Goal: Task Accomplishment & Management: Use online tool/utility

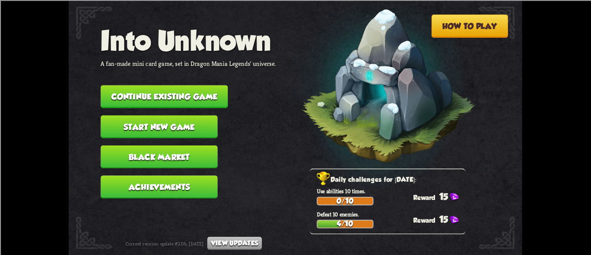
click at [180, 90] on button "Continue existing game" at bounding box center [163, 96] width 127 height 23
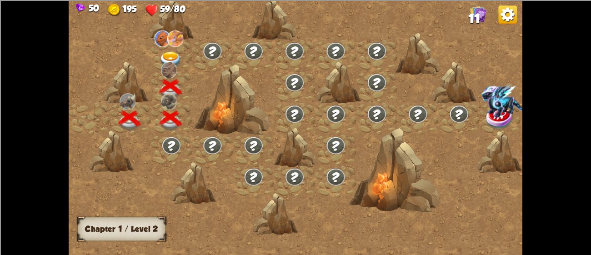
click at [160, 36] on img at bounding box center [163, 38] width 16 height 16
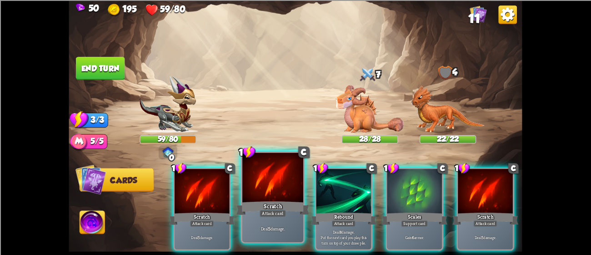
click at [273, 207] on div "Scratch" at bounding box center [272, 207] width 73 height 16
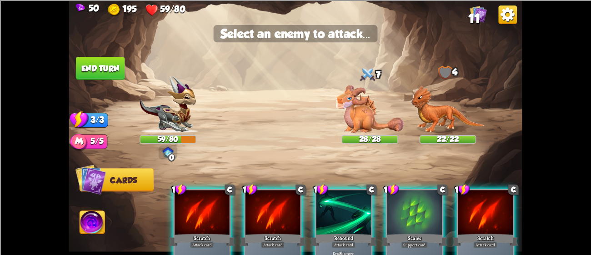
click at [261, 209] on div at bounding box center [272, 213] width 55 height 46
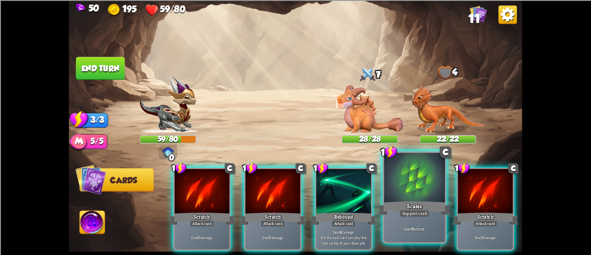
click at [435, 215] on div "Scales" at bounding box center [414, 207] width 73 height 16
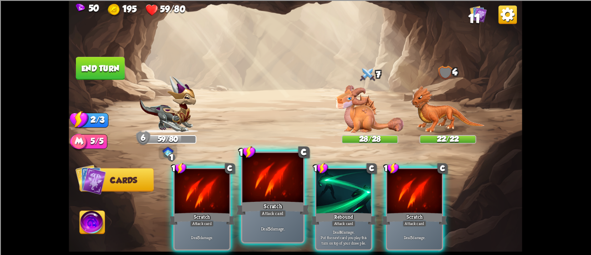
click at [250, 181] on div at bounding box center [272, 178] width 61 height 51
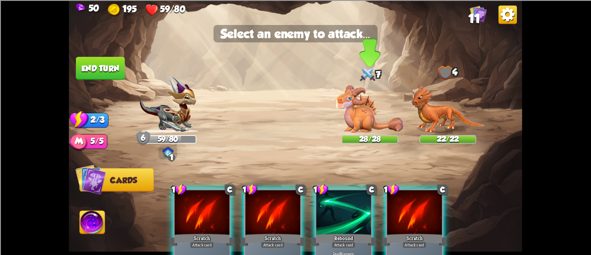
click at [359, 120] on img at bounding box center [370, 109] width 68 height 48
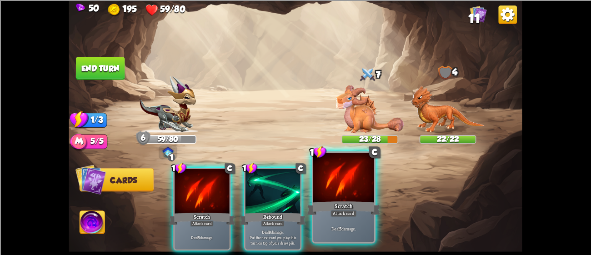
click at [344, 170] on div at bounding box center [343, 178] width 61 height 51
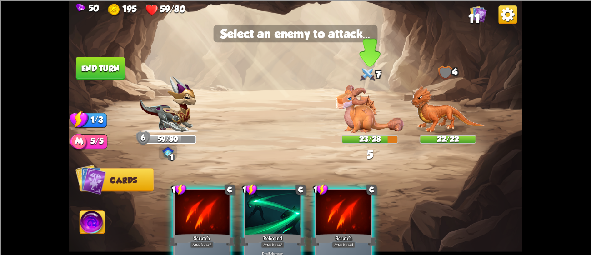
click at [365, 105] on img at bounding box center [370, 109] width 68 height 48
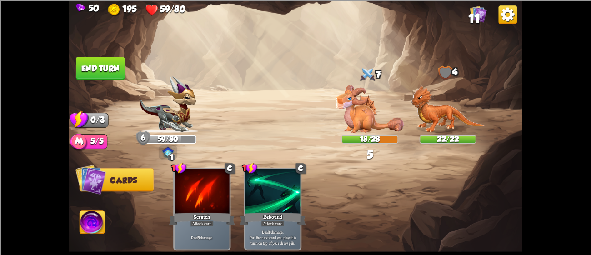
click at [111, 58] on button "End turn" at bounding box center [100, 68] width 49 height 23
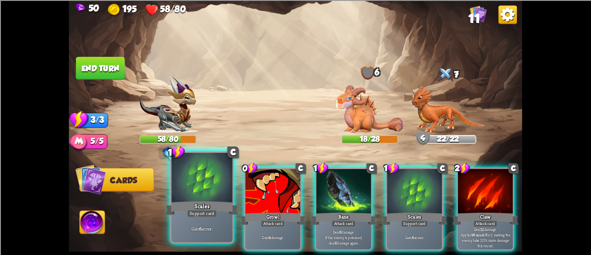
click at [185, 227] on p "Gain 6 armor." at bounding box center [202, 228] width 58 height 6
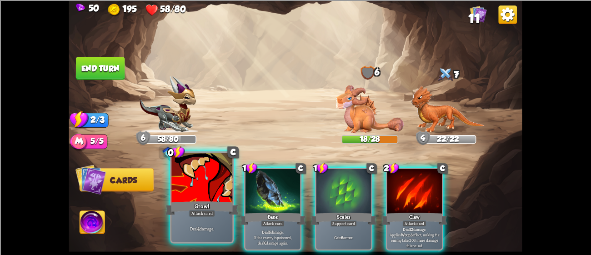
click at [209, 199] on div "Growl" at bounding box center [201, 207] width 73 height 16
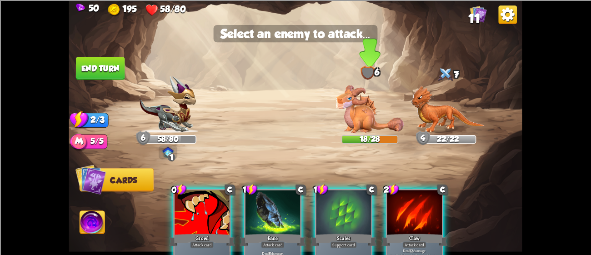
click at [387, 104] on img at bounding box center [370, 109] width 68 height 48
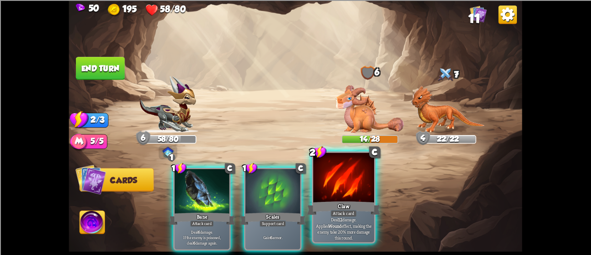
click at [329, 229] on p "Deal 12 damage. Applies Wound effect, making the enemy take 20% more damage thi…" at bounding box center [343, 228] width 58 height 24
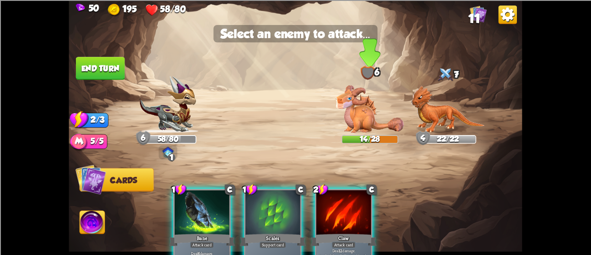
click at [366, 118] on img at bounding box center [370, 109] width 68 height 48
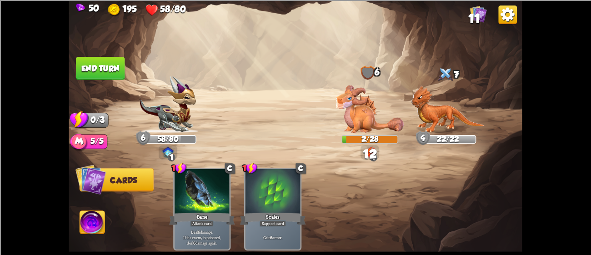
click at [97, 73] on button "End turn" at bounding box center [100, 68] width 49 height 23
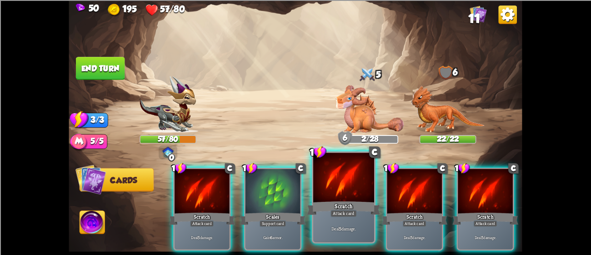
click at [338, 214] on div "Attack card" at bounding box center [343, 212] width 26 height 7
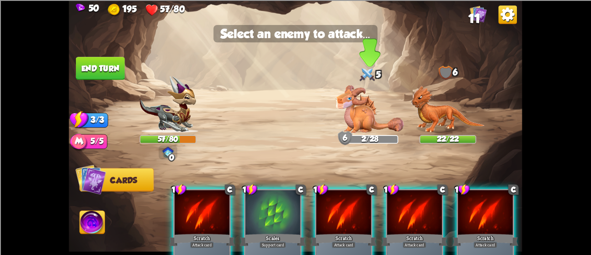
click at [355, 123] on img at bounding box center [370, 109] width 68 height 48
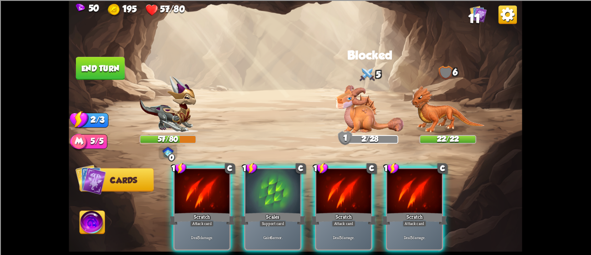
click at [348, 162] on div "1 C Scratch Attack card Deal 5 damage. 1 C Scales Support card Gain 6 armor. 1 …" at bounding box center [341, 198] width 363 height 113
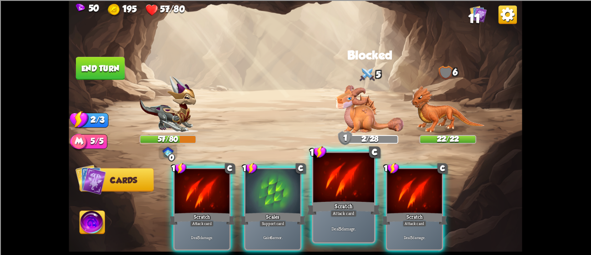
click at [350, 178] on div at bounding box center [343, 178] width 61 height 51
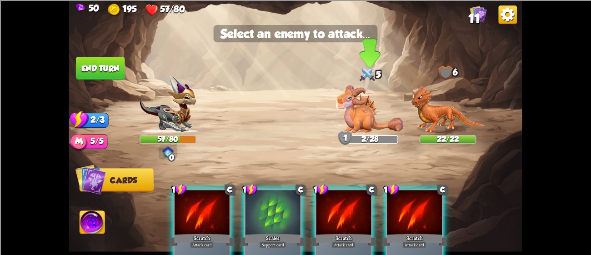
click at [354, 140] on div "2/28" at bounding box center [369, 138] width 55 height 7
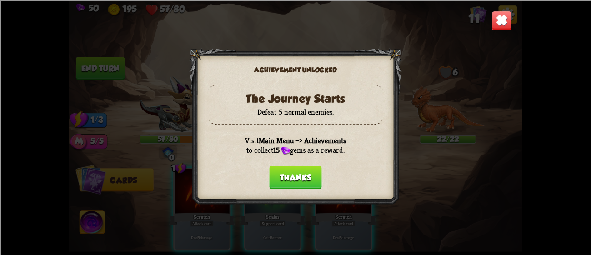
click at [287, 175] on button "Thanks" at bounding box center [295, 177] width 52 height 23
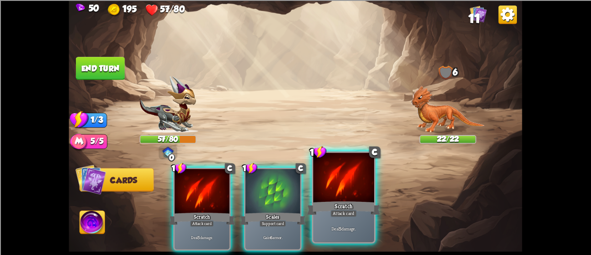
click at [344, 180] on div at bounding box center [343, 178] width 61 height 51
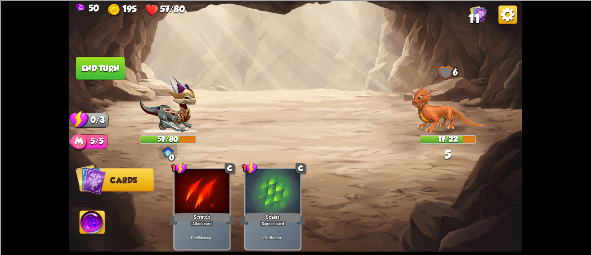
click at [85, 76] on button "End turn" at bounding box center [100, 68] width 49 height 23
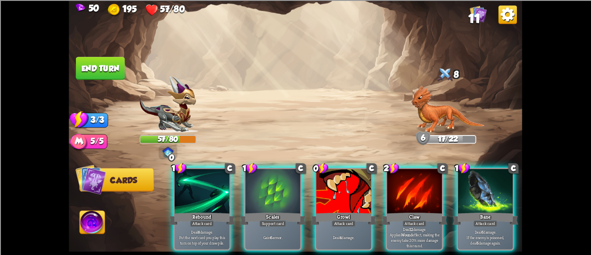
click at [352, 164] on div "1 C Rebound Attack card Deal 8 damage. Put the next card you play this turn on …" at bounding box center [341, 198] width 363 height 113
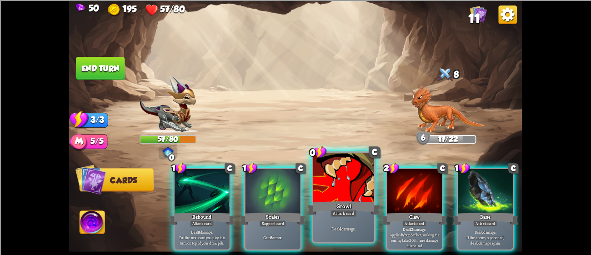
click at [350, 168] on div at bounding box center [343, 178] width 61 height 51
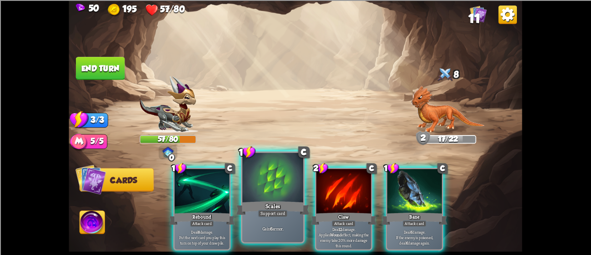
click at [269, 199] on div at bounding box center [272, 178] width 61 height 51
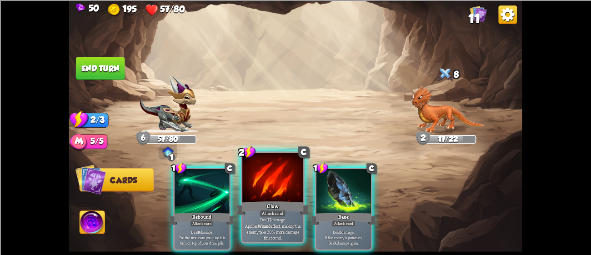
click at [296, 200] on div "Claw" at bounding box center [272, 207] width 73 height 16
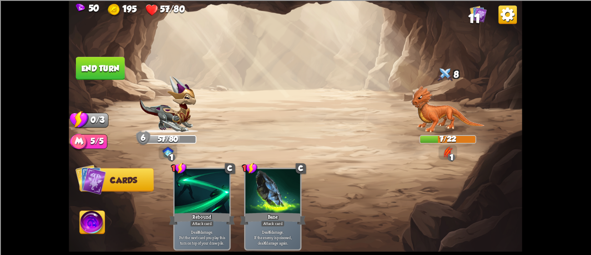
click at [92, 60] on button "End turn" at bounding box center [100, 68] width 49 height 23
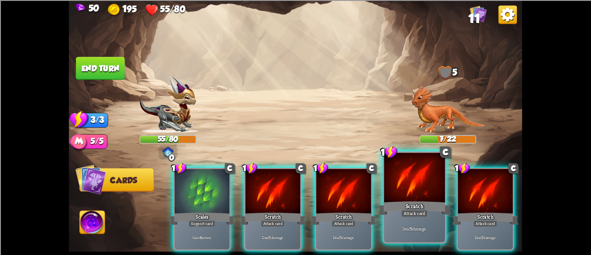
click at [441, 198] on div at bounding box center [414, 178] width 61 height 51
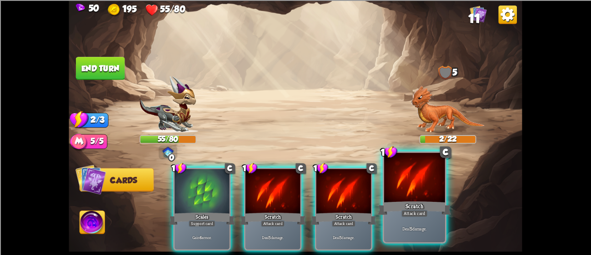
click at [402, 181] on div at bounding box center [414, 178] width 61 height 51
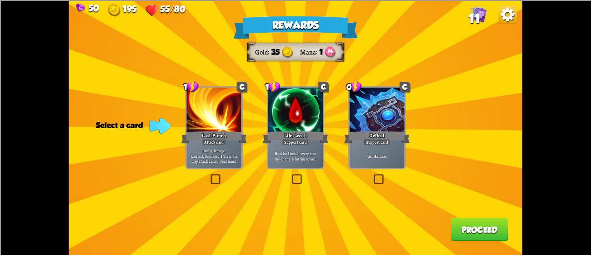
click at [313, 135] on div "Life Leech" at bounding box center [296, 137] width 66 height 15
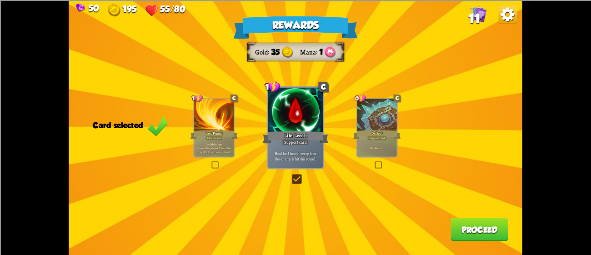
click at [481, 230] on button "Proceed" at bounding box center [479, 229] width 57 height 23
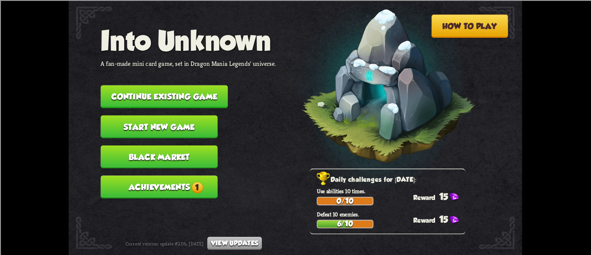
click at [214, 97] on button "Continue existing game" at bounding box center [163, 96] width 127 height 23
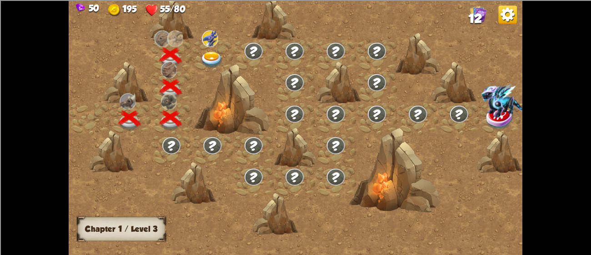
click at [226, 53] on div at bounding box center [212, 55] width 41 height 31
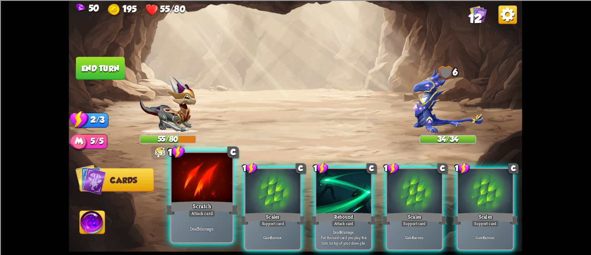
click at [217, 178] on div at bounding box center [201, 178] width 61 height 51
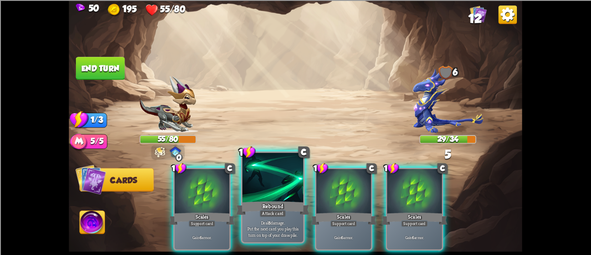
click at [272, 199] on div at bounding box center [272, 178] width 61 height 51
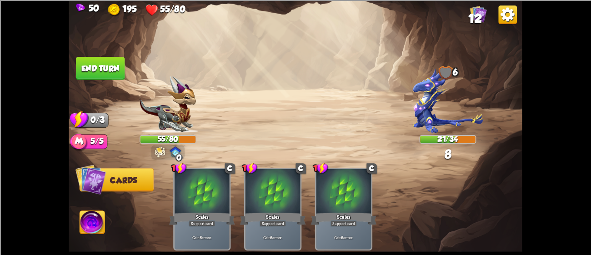
click at [117, 57] on button "End turn" at bounding box center [100, 68] width 49 height 23
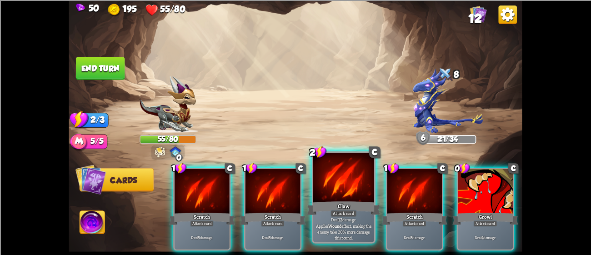
click at [342, 201] on div "Claw" at bounding box center [343, 207] width 73 height 16
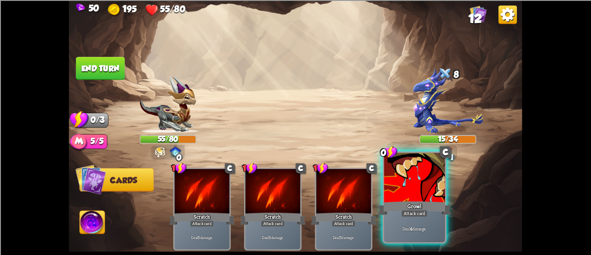
click at [404, 217] on div "Attack card" at bounding box center [414, 212] width 26 height 7
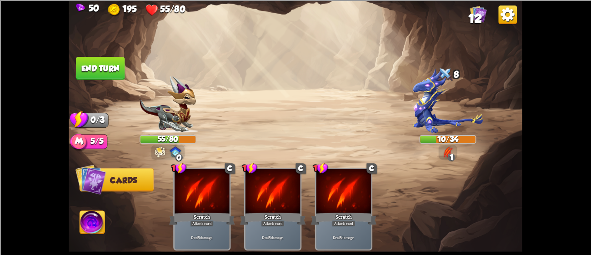
click at [106, 73] on button "End turn" at bounding box center [100, 68] width 49 height 23
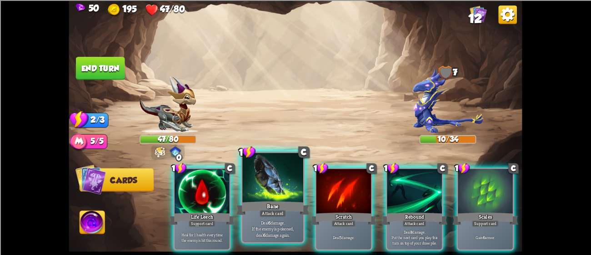
click at [279, 184] on div at bounding box center [272, 178] width 61 height 51
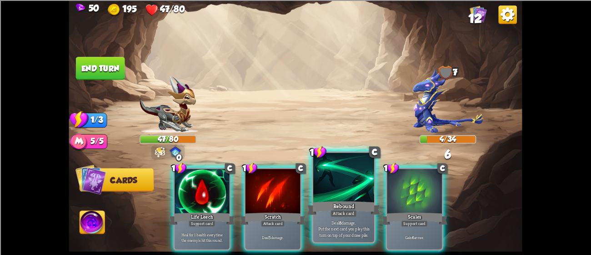
click at [344, 208] on div "Rebound" at bounding box center [343, 207] width 73 height 16
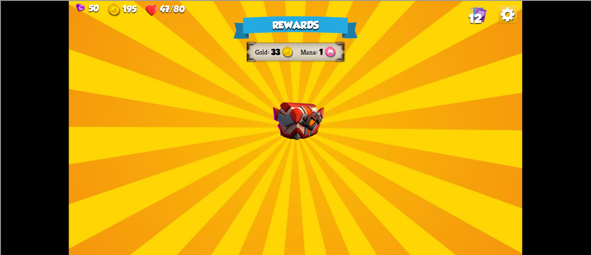
click at [390, 209] on div "Rewards Gold 33 Mana 1 Select a card 3 C Maul Attack card Deal 20 damage. 2 C F…" at bounding box center [295, 127] width 453 height 255
click at [324, 123] on img at bounding box center [298, 121] width 51 height 38
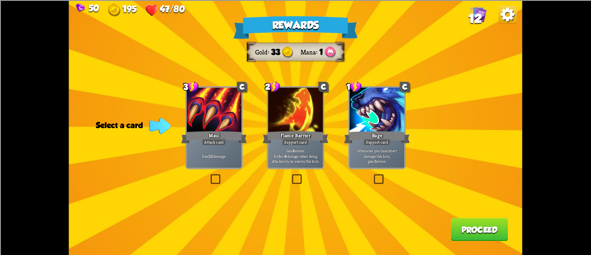
click at [389, 130] on div "Rage" at bounding box center [377, 137] width 66 height 15
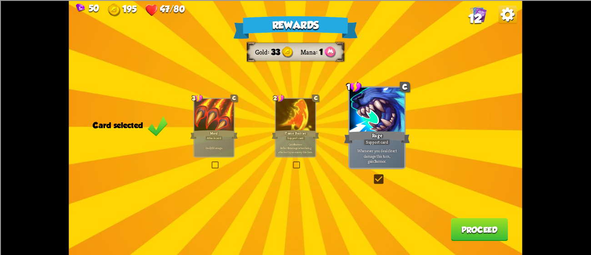
click at [470, 239] on button "Proceed" at bounding box center [479, 229] width 57 height 23
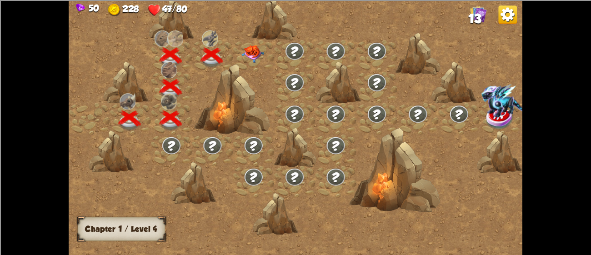
click at [251, 47] on img at bounding box center [253, 54] width 23 height 18
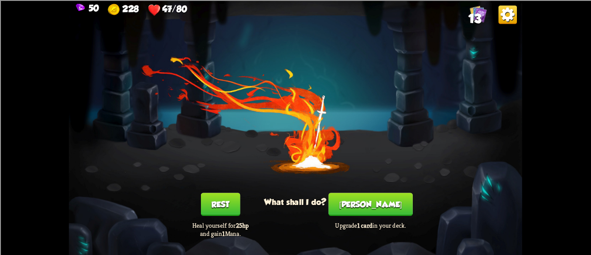
click at [384, 209] on button "[PERSON_NAME]" at bounding box center [371, 204] width 84 height 23
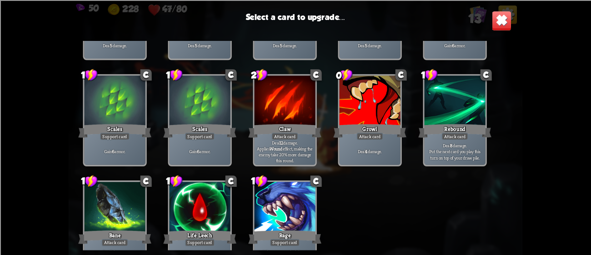
scroll to position [150, 0]
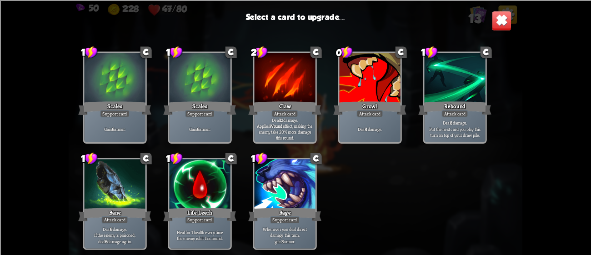
click at [212, 191] on div at bounding box center [200, 184] width 61 height 51
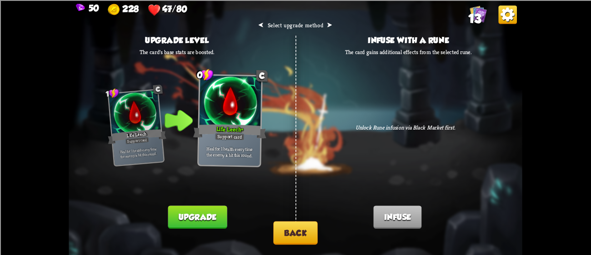
click at [203, 214] on button "Upgrade" at bounding box center [197, 216] width 59 height 23
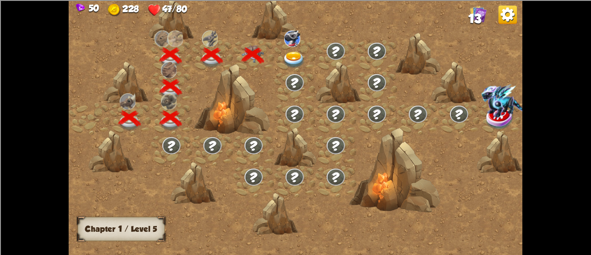
click at [287, 61] on img at bounding box center [294, 60] width 23 height 17
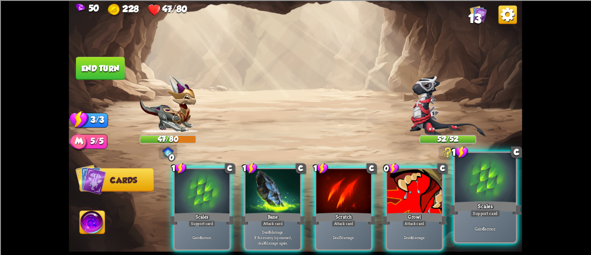
click at [476, 190] on div at bounding box center [485, 178] width 61 height 51
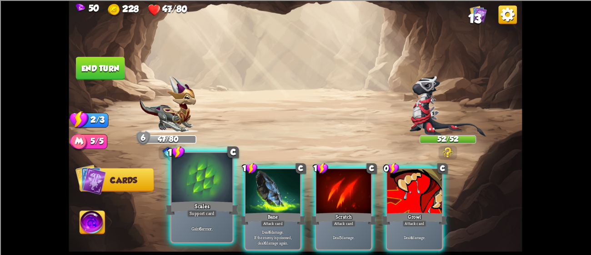
click at [184, 172] on div at bounding box center [201, 178] width 61 height 51
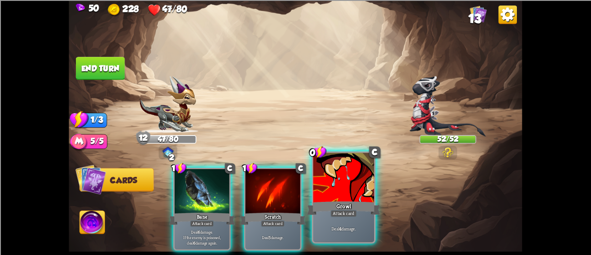
click at [334, 223] on div "Deal 4 damage." at bounding box center [343, 228] width 61 height 26
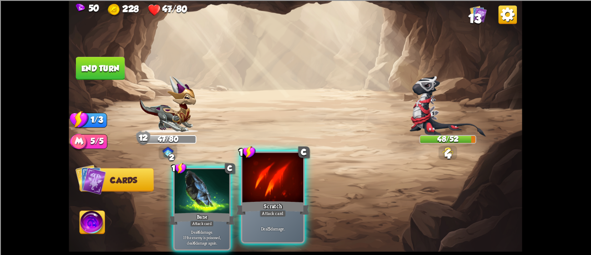
click at [279, 205] on div "Scratch" at bounding box center [272, 207] width 73 height 16
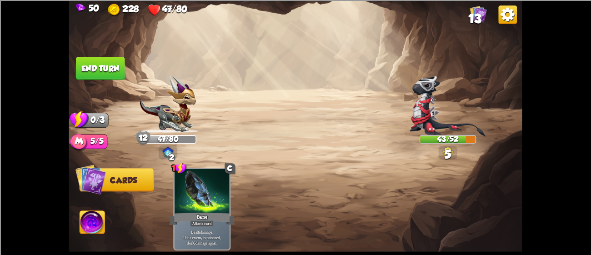
click at [76, 66] on button "End turn" at bounding box center [100, 68] width 49 height 23
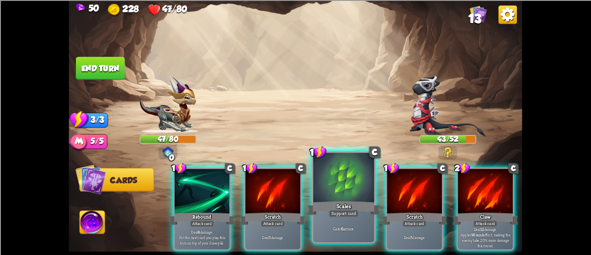
click at [357, 178] on div at bounding box center [343, 178] width 61 height 51
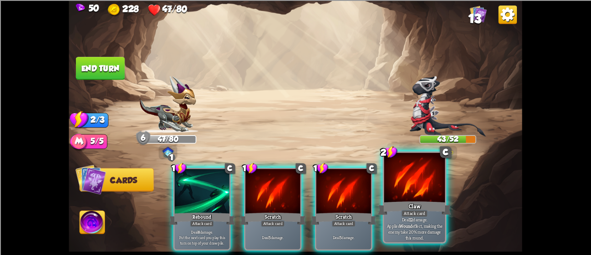
click at [442, 204] on div "Claw" at bounding box center [414, 207] width 73 height 16
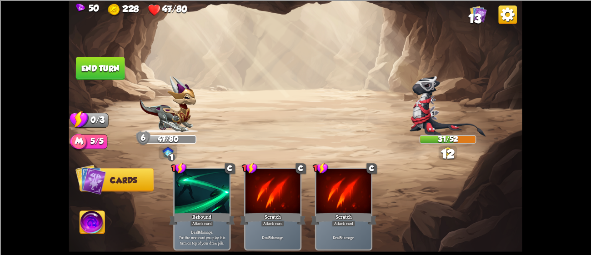
click at [86, 65] on button "End turn" at bounding box center [100, 68] width 49 height 23
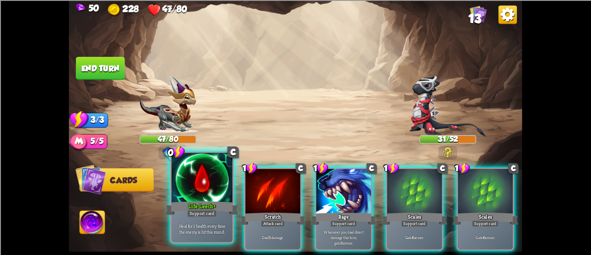
click at [187, 202] on div "Life Leech+" at bounding box center [201, 207] width 73 height 16
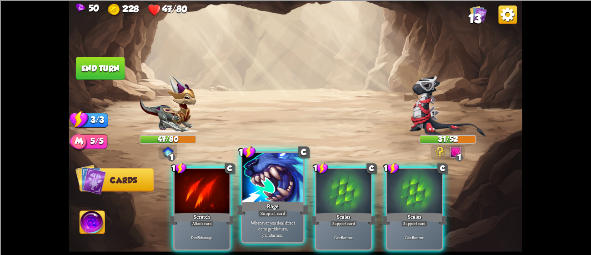
click at [271, 195] on div at bounding box center [272, 178] width 61 height 51
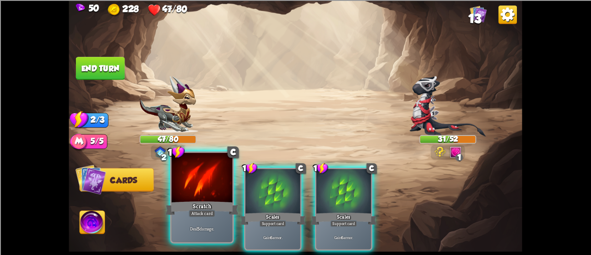
click at [203, 196] on div at bounding box center [201, 178] width 61 height 51
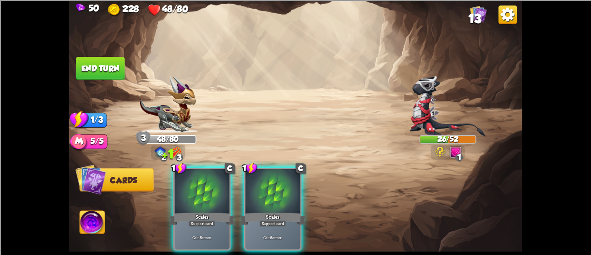
click at [203, 196] on div at bounding box center [202, 192] width 55 height 46
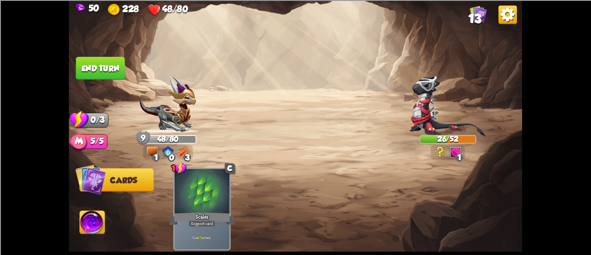
click at [92, 60] on button "End turn" at bounding box center [100, 68] width 49 height 23
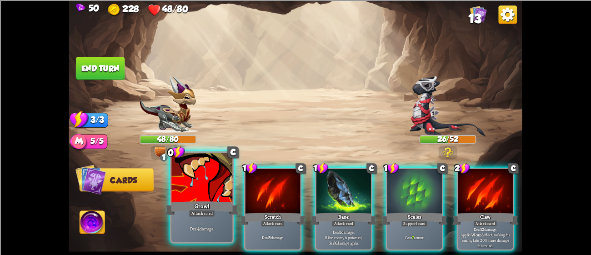
click at [199, 200] on div "Growl" at bounding box center [201, 207] width 73 height 16
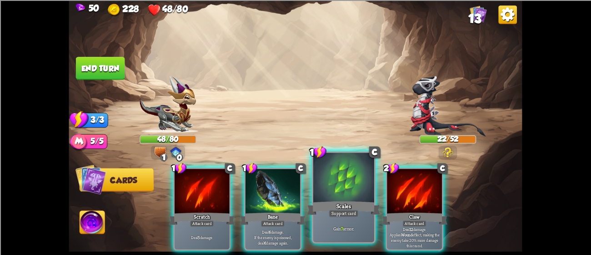
click at [318, 185] on div at bounding box center [343, 178] width 61 height 51
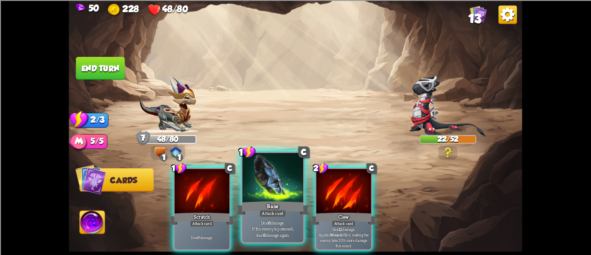
click at [260, 189] on div at bounding box center [272, 178] width 61 height 51
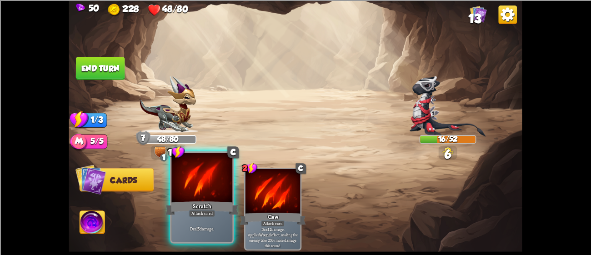
click at [225, 192] on div at bounding box center [201, 178] width 61 height 51
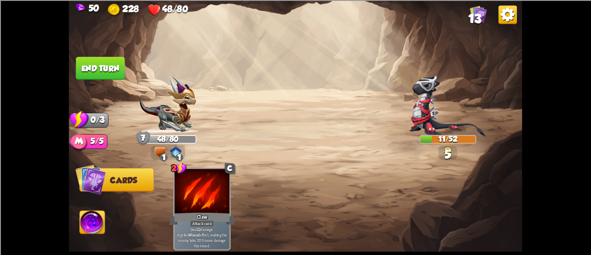
click at [104, 72] on button "End turn" at bounding box center [100, 68] width 49 height 23
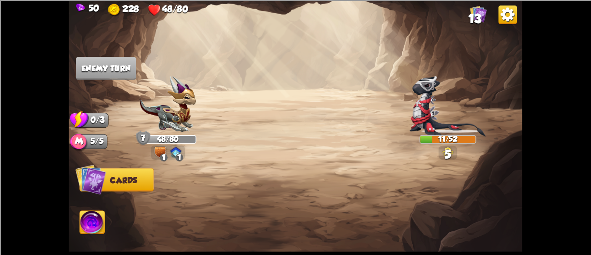
click at [94, 55] on img at bounding box center [295, 127] width 453 height 255
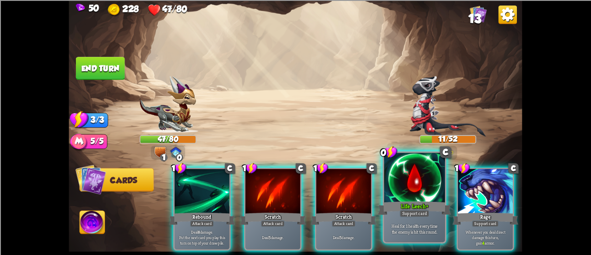
click at [415, 198] on div at bounding box center [414, 178] width 61 height 51
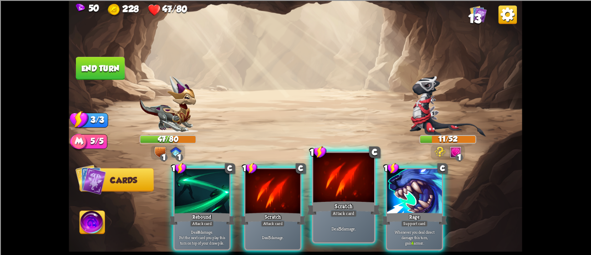
click at [350, 194] on div at bounding box center [343, 178] width 61 height 51
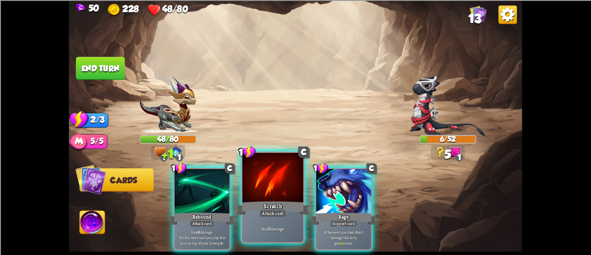
click at [295, 188] on div at bounding box center [272, 178] width 61 height 51
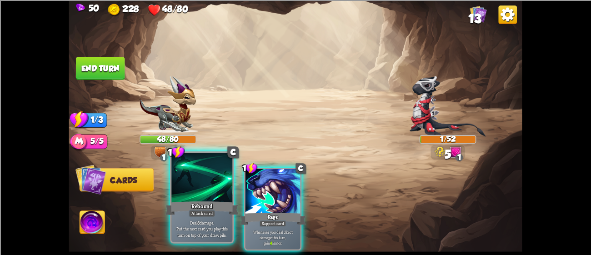
click at [218, 193] on div at bounding box center [201, 178] width 61 height 51
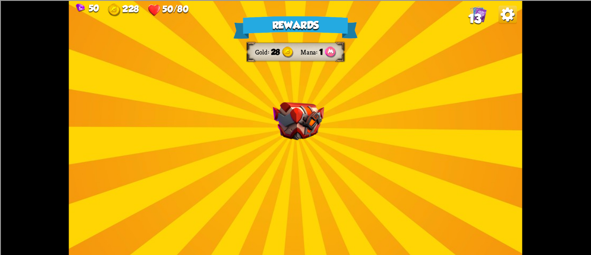
click at [273, 120] on img at bounding box center [298, 121] width 51 height 38
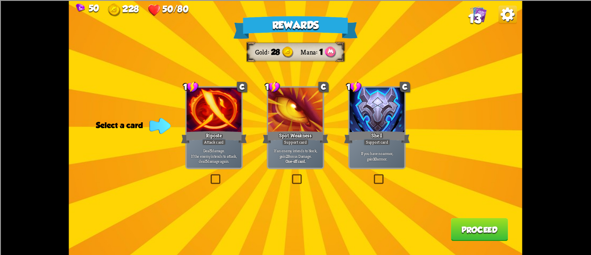
click at [382, 129] on div at bounding box center [376, 110] width 55 height 46
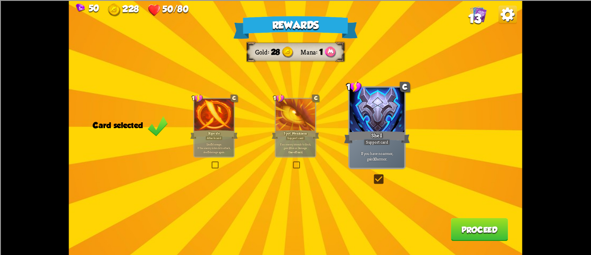
click at [225, 125] on div at bounding box center [214, 115] width 40 height 33
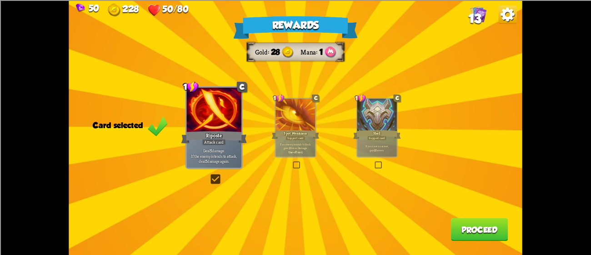
click at [469, 224] on button "Proceed" at bounding box center [479, 229] width 57 height 23
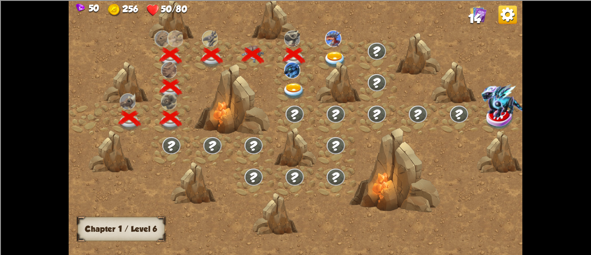
click at [296, 83] on img at bounding box center [294, 91] width 23 height 17
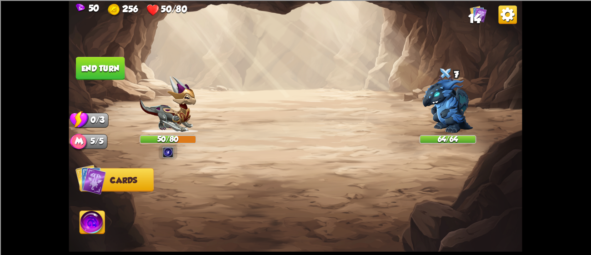
click at [441, 103] on img at bounding box center [447, 105] width 51 height 55
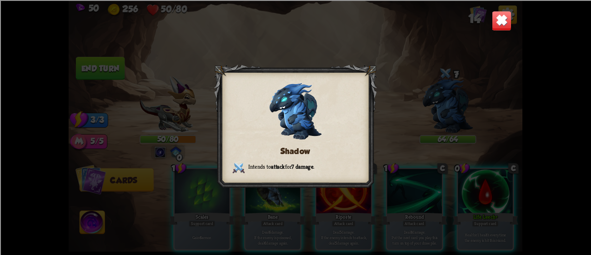
click at [505, 22] on img at bounding box center [502, 20] width 20 height 20
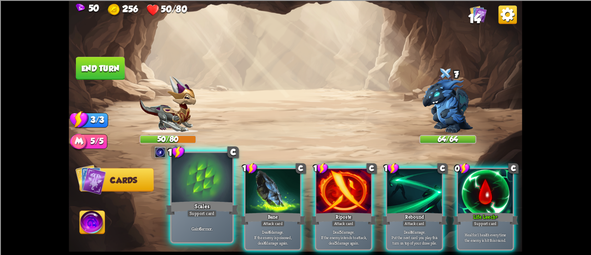
click at [181, 205] on div "Scales" at bounding box center [201, 207] width 73 height 16
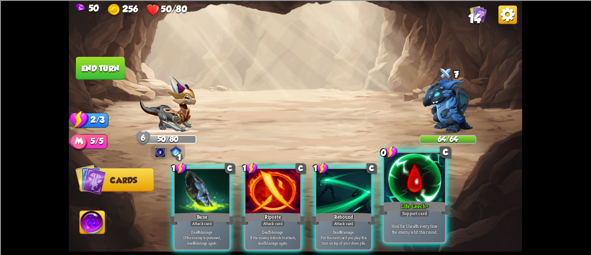
click at [430, 200] on div "Life Leech+" at bounding box center [414, 207] width 73 height 16
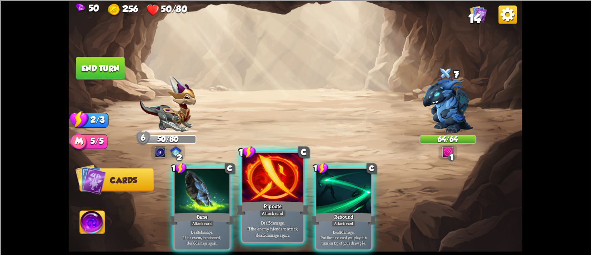
click at [295, 211] on div "Riposte" at bounding box center [272, 207] width 73 height 16
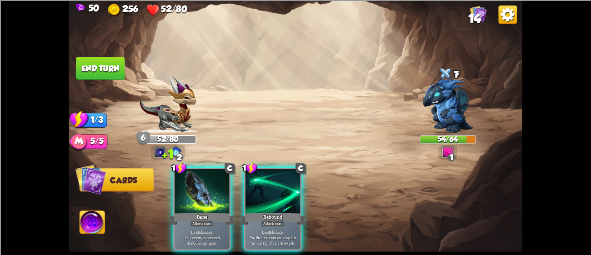
click at [105, 68] on button "End turn" at bounding box center [100, 68] width 49 height 23
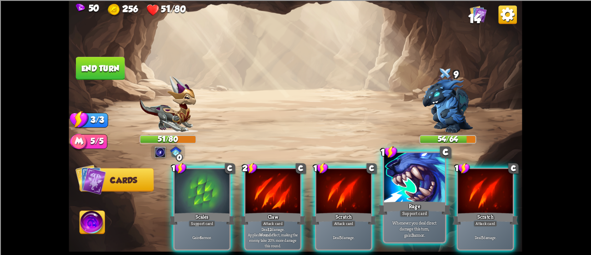
click at [412, 204] on div "Rage" at bounding box center [414, 207] width 73 height 16
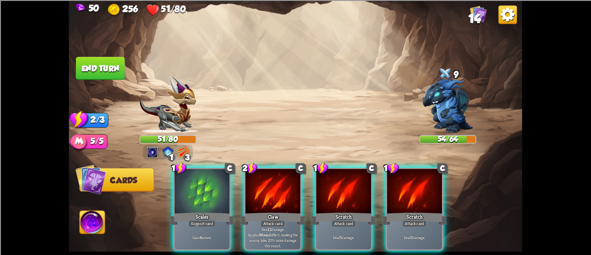
click at [343, 211] on div "Scratch" at bounding box center [344, 218] width 66 height 15
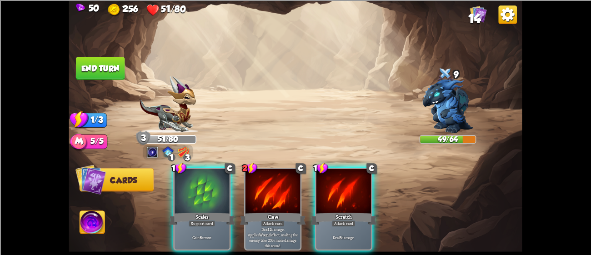
click at [190, 220] on div "Support card" at bounding box center [202, 223] width 27 height 7
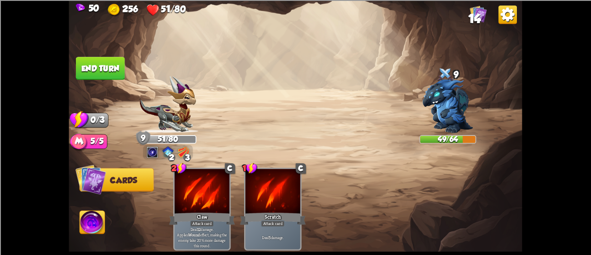
click at [95, 76] on button "End turn" at bounding box center [100, 68] width 49 height 23
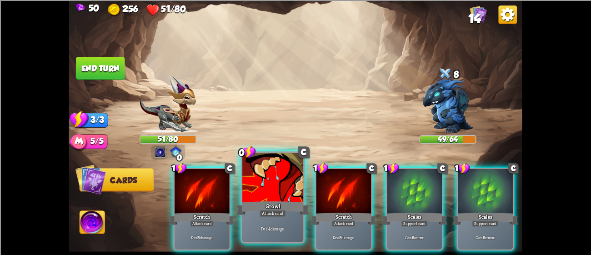
click at [254, 178] on div at bounding box center [272, 178] width 61 height 51
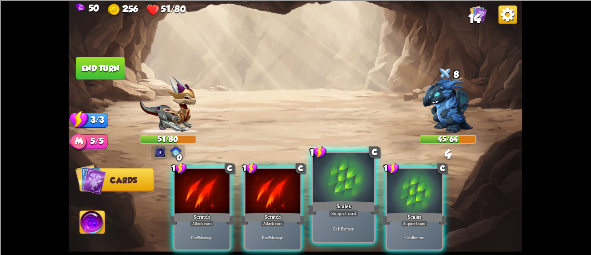
click at [356, 191] on div at bounding box center [343, 178] width 61 height 51
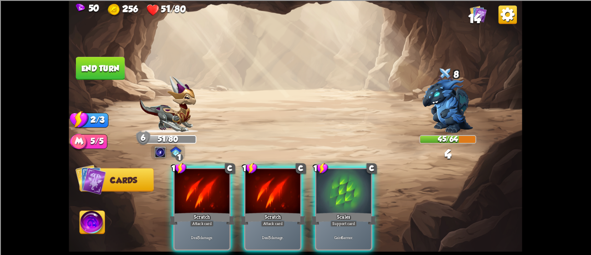
click at [356, 191] on div at bounding box center [343, 192] width 55 height 46
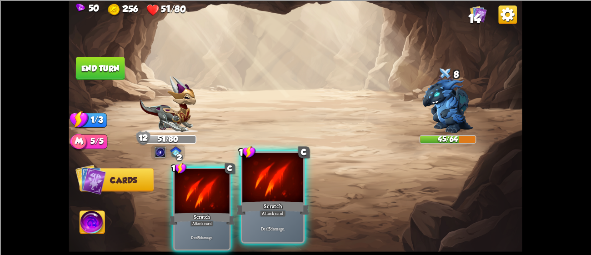
click at [296, 191] on div at bounding box center [272, 178] width 61 height 51
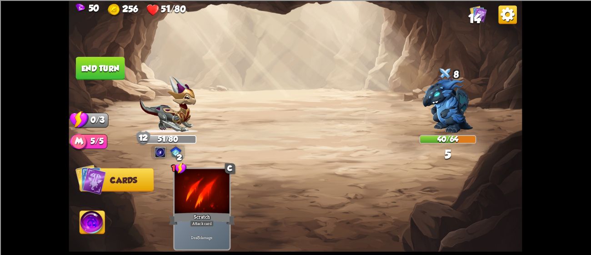
click at [100, 70] on button "End turn" at bounding box center [100, 68] width 49 height 23
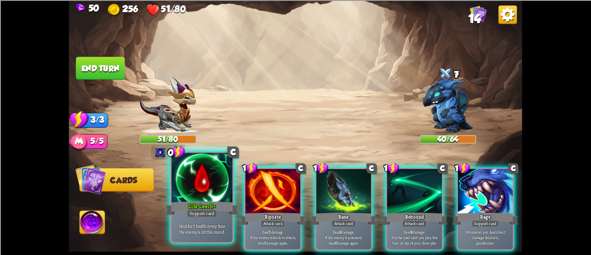
click at [217, 177] on div at bounding box center [201, 178] width 61 height 51
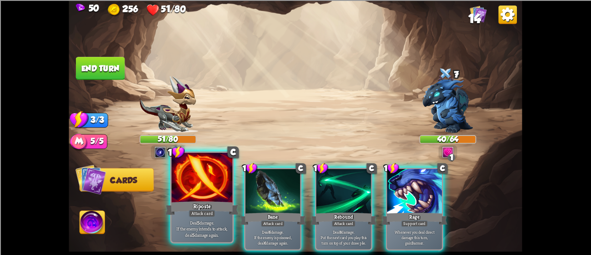
click at [210, 190] on div at bounding box center [201, 178] width 61 height 51
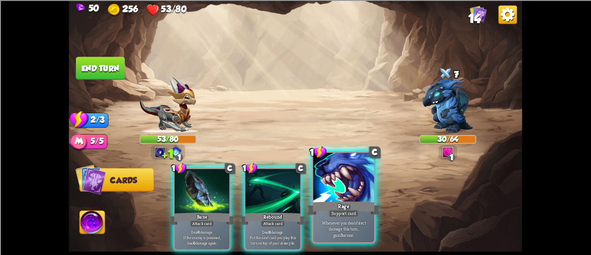
click at [328, 199] on div at bounding box center [343, 178] width 61 height 51
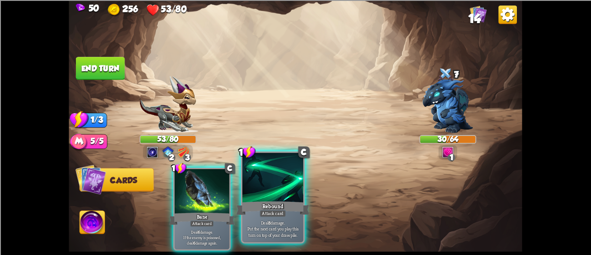
click at [300, 176] on div at bounding box center [272, 178] width 61 height 51
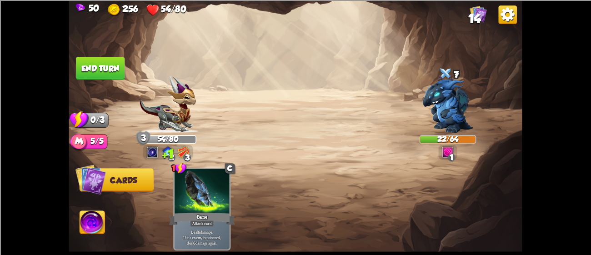
click at [109, 73] on button "End turn" at bounding box center [100, 68] width 49 height 23
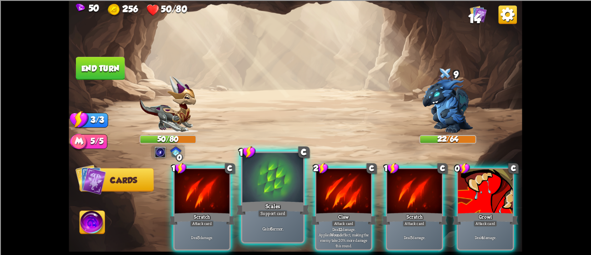
click at [252, 194] on div at bounding box center [272, 178] width 61 height 51
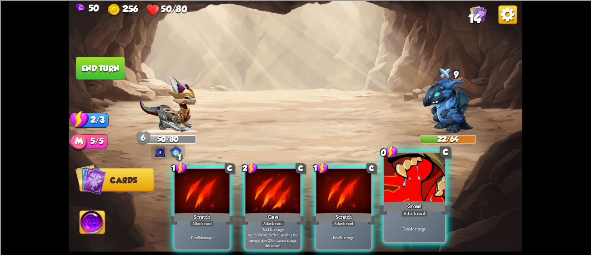
click at [423, 200] on div "Growl" at bounding box center [414, 207] width 73 height 16
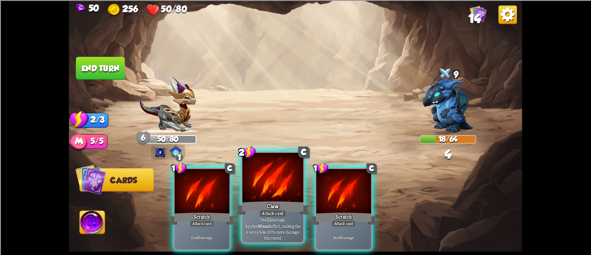
click at [281, 181] on div at bounding box center [272, 178] width 61 height 51
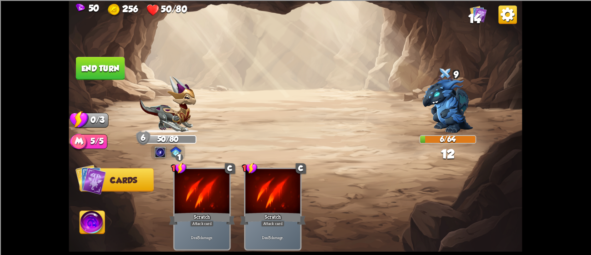
click at [101, 65] on button "End turn" at bounding box center [100, 68] width 49 height 23
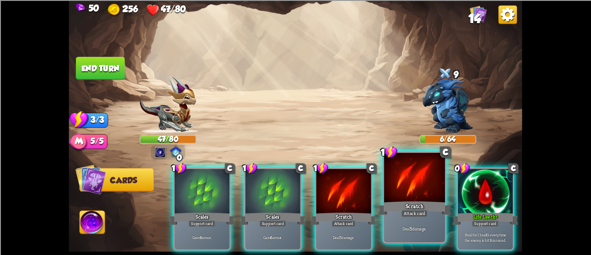
click at [402, 193] on div at bounding box center [414, 178] width 61 height 51
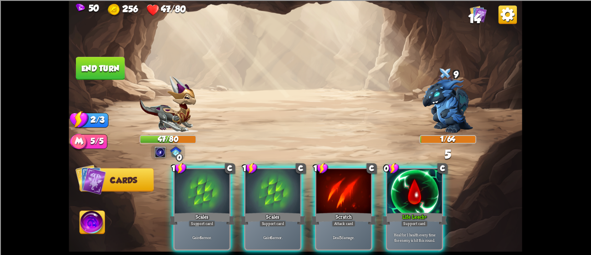
click at [402, 193] on div at bounding box center [414, 192] width 55 height 46
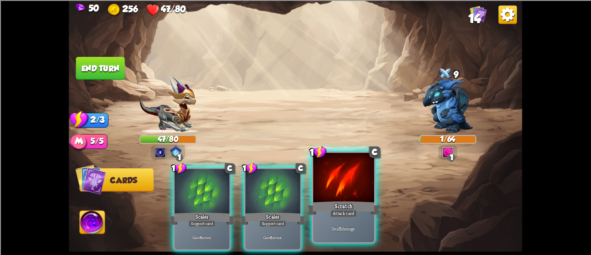
click at [364, 195] on div at bounding box center [343, 178] width 61 height 51
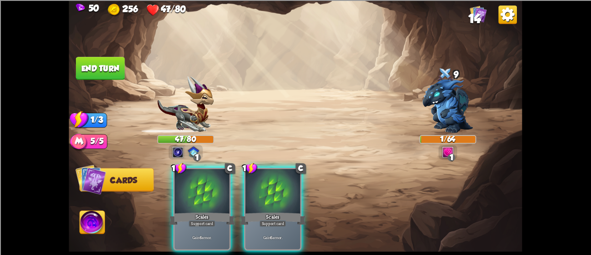
click at [364, 195] on div "1 C Scales Support card Gain 6 armor. 1 C Scales Support card Gain 6 armor." at bounding box center [341, 198] width 363 height 113
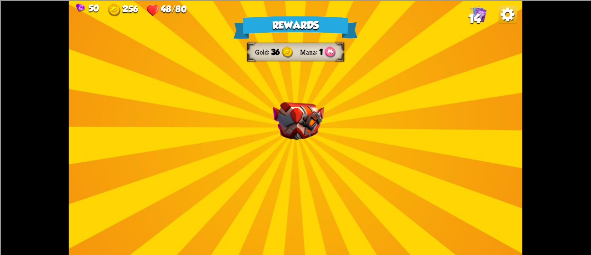
click at [327, 145] on div "Rewards Gold 36 Mana 1 Select a card 1 C Incantation Support card Gain 7 armor.…" at bounding box center [295, 127] width 453 height 255
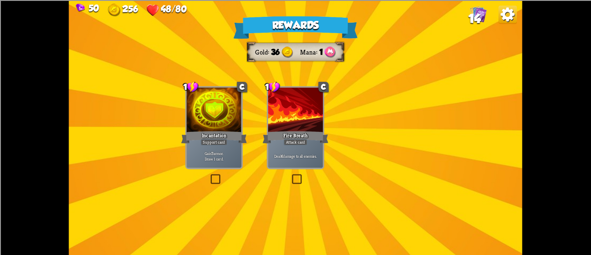
click at [305, 139] on div "Attack card" at bounding box center [296, 142] width 24 height 7
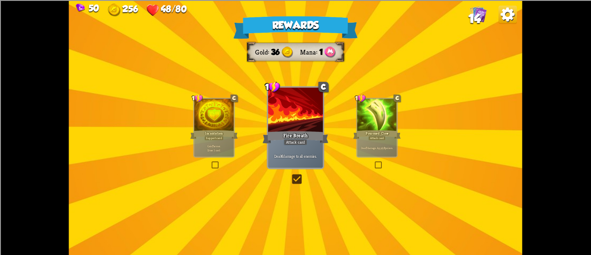
click at [290, 134] on div "Fire Breath" at bounding box center [296, 137] width 66 height 15
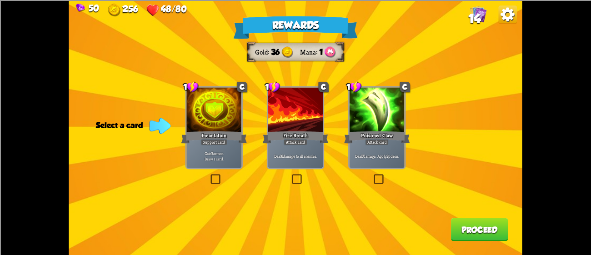
click at [373, 147] on div "Deal 7 damage. Apply 3 poison." at bounding box center [376, 156] width 55 height 24
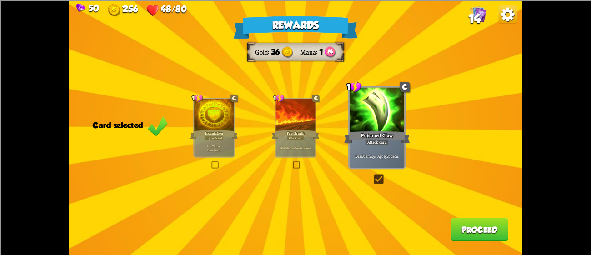
click at [479, 232] on button "Proceed" at bounding box center [479, 229] width 57 height 23
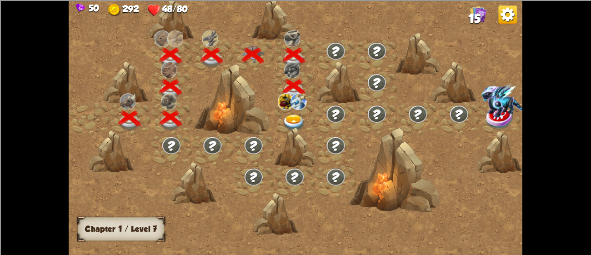
click at [291, 111] on div at bounding box center [294, 118] width 41 height 31
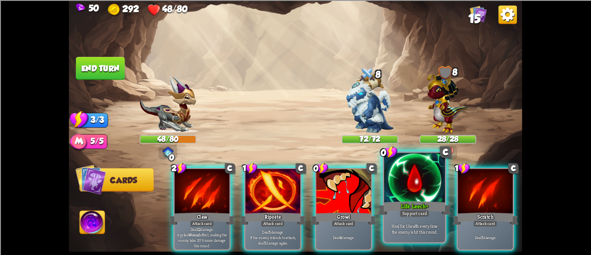
click at [394, 185] on div at bounding box center [414, 178] width 61 height 51
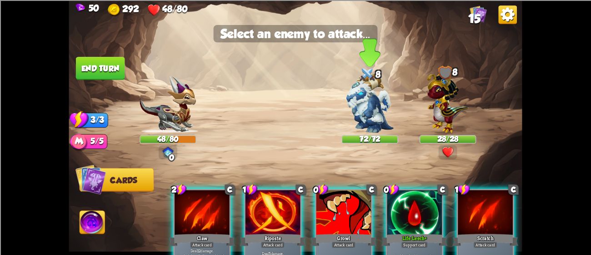
click at [361, 93] on img at bounding box center [369, 103] width 47 height 60
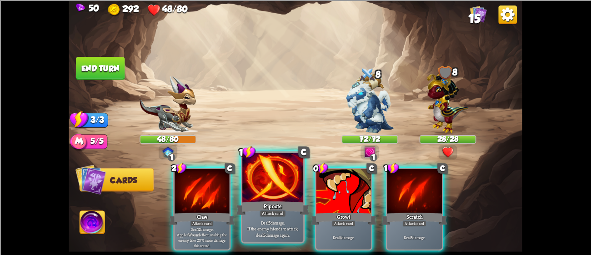
click at [255, 194] on div at bounding box center [272, 178] width 61 height 51
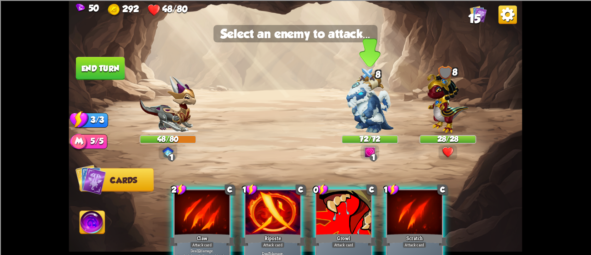
click at [349, 105] on img at bounding box center [369, 103] width 47 height 60
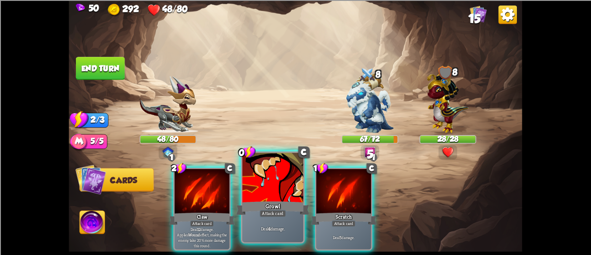
click at [278, 184] on div at bounding box center [272, 178] width 61 height 51
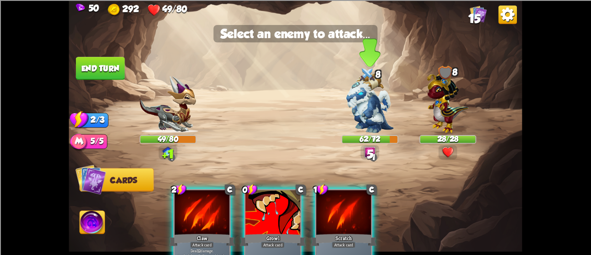
click at [370, 118] on img at bounding box center [369, 103] width 47 height 60
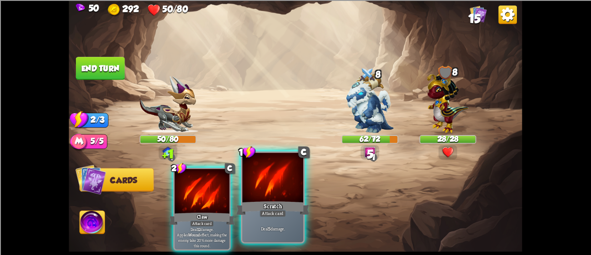
click at [287, 194] on div at bounding box center [272, 178] width 61 height 51
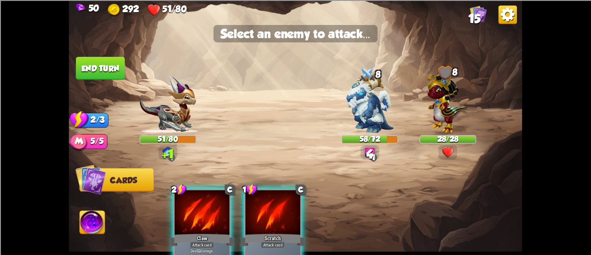
click at [292, 206] on div at bounding box center [272, 213] width 55 height 46
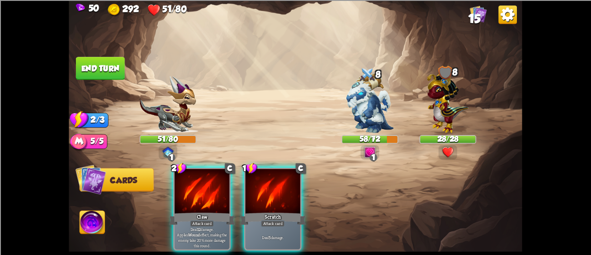
click at [94, 213] on img at bounding box center [92, 223] width 25 height 25
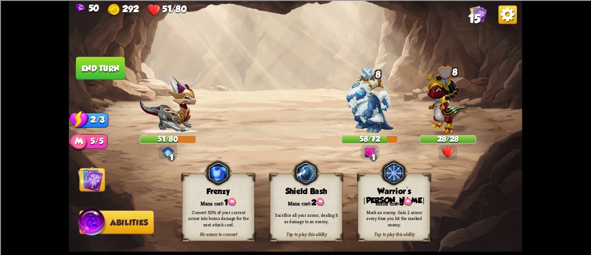
click at [425, 204] on div "Mark an enemy. Gain 2 armor every time you hit the marked enemy." at bounding box center [394, 218] width 72 height 28
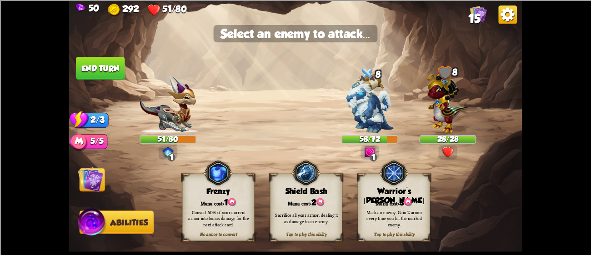
click at [77, 185] on img at bounding box center [295, 127] width 453 height 255
click at [83, 168] on img at bounding box center [90, 178] width 25 height 25
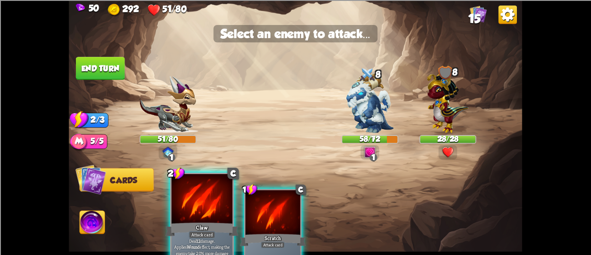
click at [225, 192] on div at bounding box center [201, 199] width 61 height 51
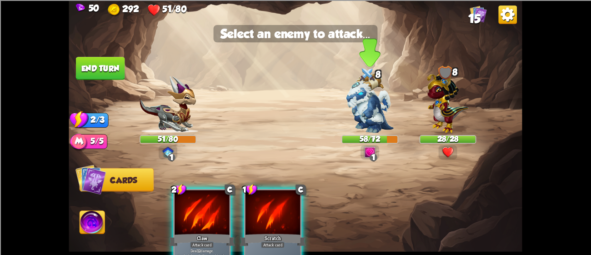
click at [374, 110] on img at bounding box center [369, 103] width 47 height 60
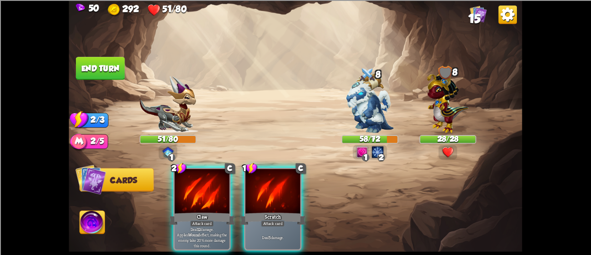
click at [201, 185] on div at bounding box center [202, 192] width 55 height 46
click at [377, 106] on img at bounding box center [369, 103] width 47 height 60
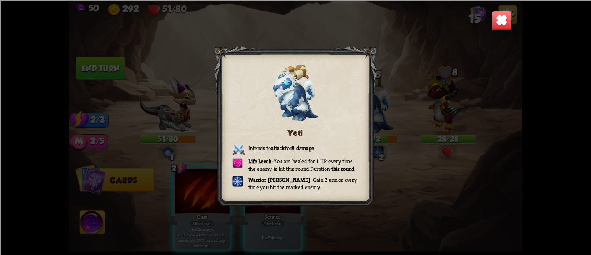
click at [521, 105] on div "Yeti Intends to attack for 8 damage . Life Leech – You are healed for 1 HP ever…" at bounding box center [295, 127] width 453 height 255
click at [499, 12] on img at bounding box center [502, 20] width 20 height 20
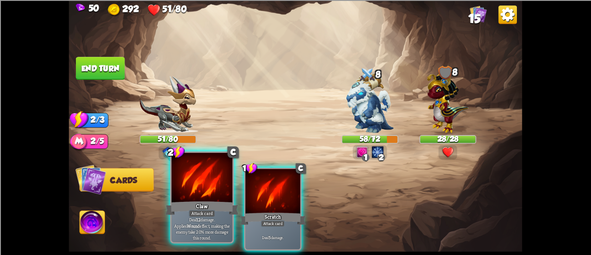
click at [219, 191] on div at bounding box center [201, 178] width 61 height 51
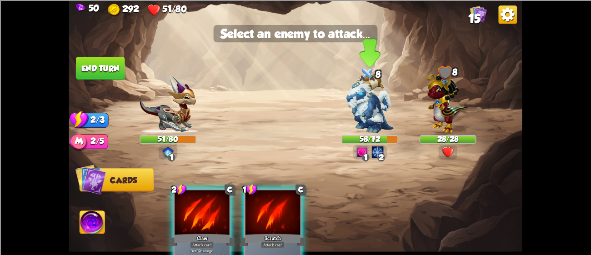
click at [357, 118] on img at bounding box center [369, 103] width 47 height 60
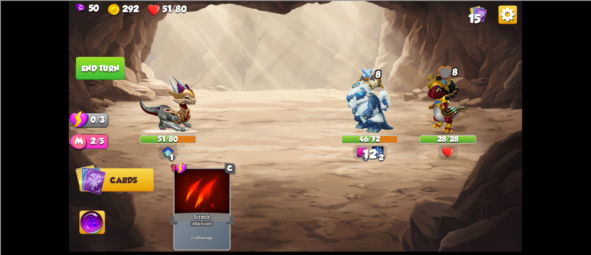
click at [113, 59] on button "End turn" at bounding box center [100, 68] width 49 height 23
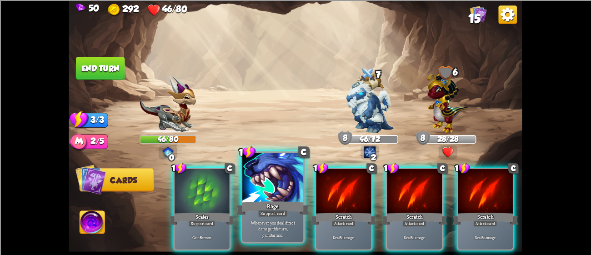
click at [274, 185] on div at bounding box center [272, 178] width 61 height 51
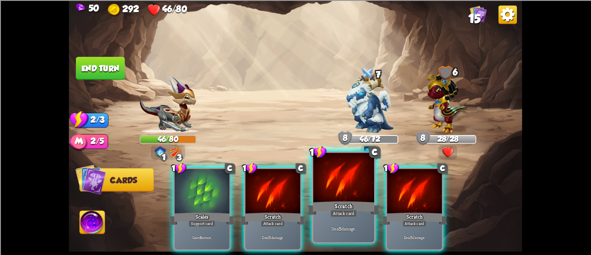
click at [334, 202] on div "Scratch" at bounding box center [343, 207] width 73 height 16
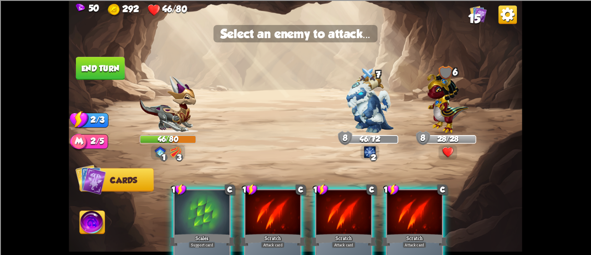
click at [334, 219] on div at bounding box center [343, 213] width 55 height 46
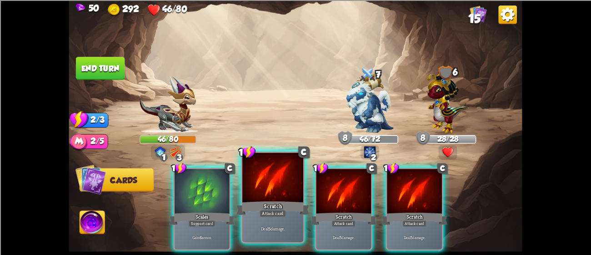
click at [264, 201] on div "Scratch" at bounding box center [272, 207] width 73 height 16
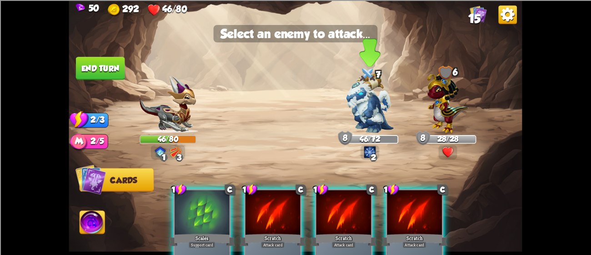
click at [382, 97] on img at bounding box center [369, 103] width 47 height 60
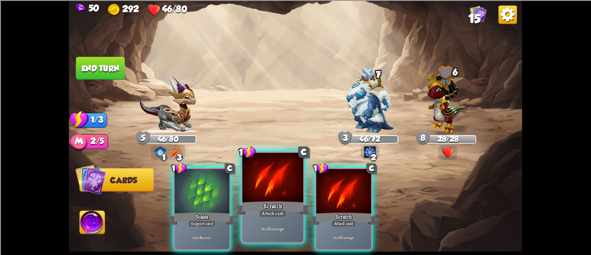
click at [244, 179] on div at bounding box center [272, 178] width 61 height 51
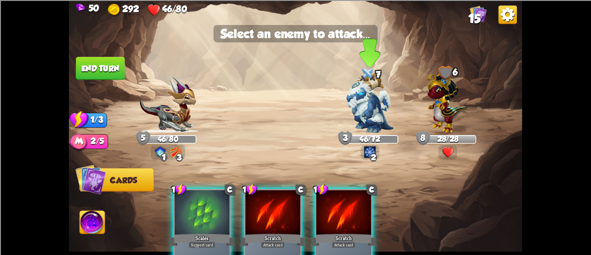
click at [365, 103] on img at bounding box center [369, 103] width 47 height 60
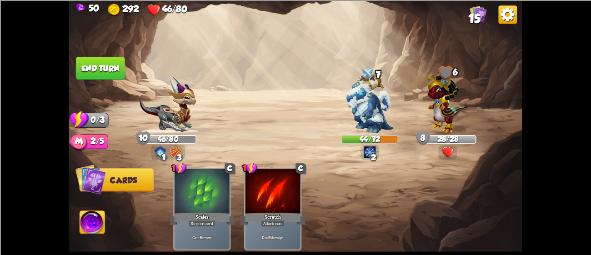
click at [95, 65] on button "End turn" at bounding box center [100, 68] width 49 height 23
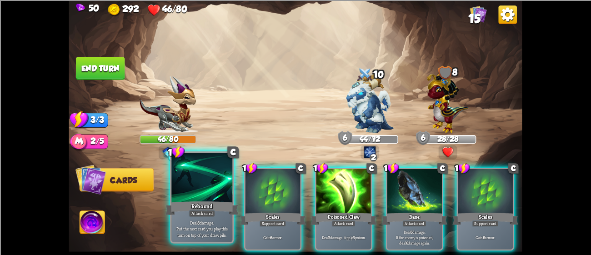
click at [207, 195] on div at bounding box center [201, 178] width 61 height 51
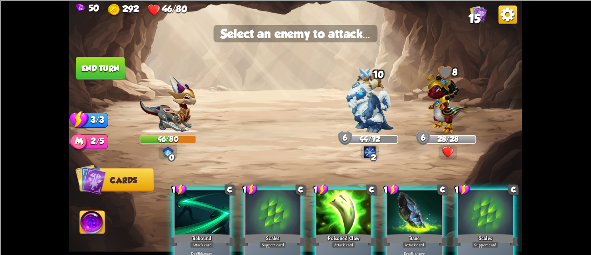
click at [196, 185] on div "1 C Rebound Attack card Deal 8 damage. Put the next card you play this turn on …" at bounding box center [341, 219] width 363 height 113
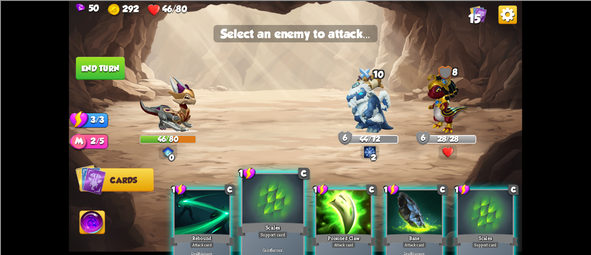
click at [268, 207] on div at bounding box center [272, 199] width 61 height 51
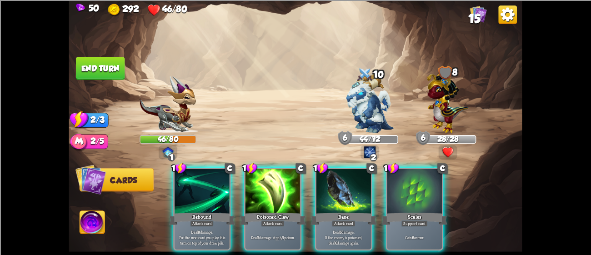
click at [268, 211] on div "Poisoned Claw" at bounding box center [273, 218] width 66 height 15
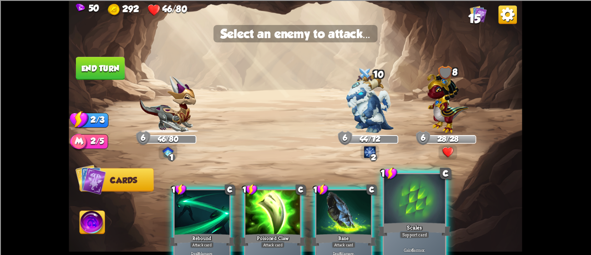
click at [390, 213] on div at bounding box center [414, 199] width 61 height 51
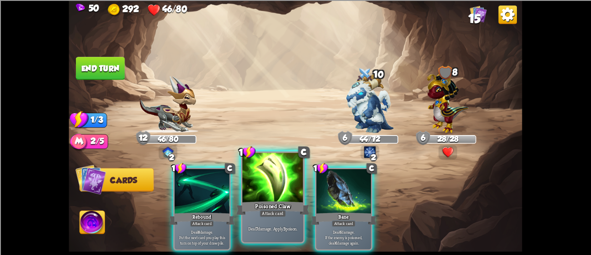
click at [247, 200] on div "Poisoned Claw" at bounding box center [272, 207] width 73 height 16
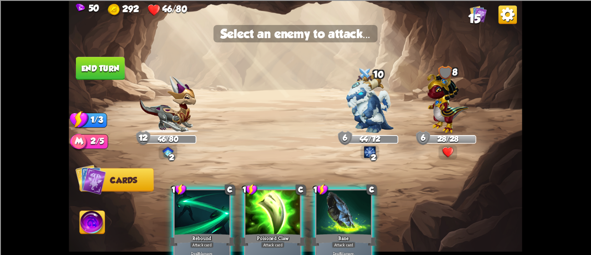
click at [271, 213] on div at bounding box center [272, 213] width 55 height 46
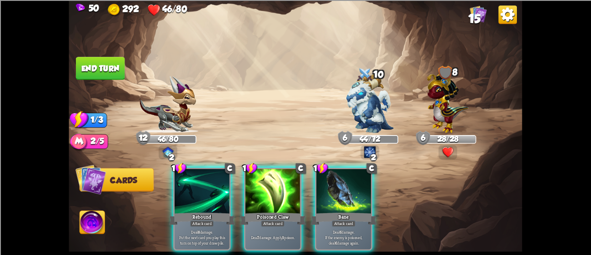
click at [365, 117] on img at bounding box center [369, 103] width 47 height 60
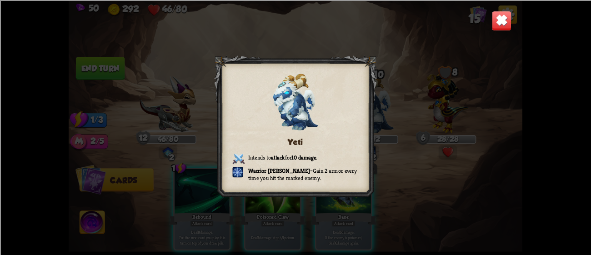
click at [398, 120] on div "Yeti Intends to attack for 10 damage . Warrior [PERSON_NAME] – Gain 2 armor eve…" at bounding box center [295, 127] width 453 height 255
click at [494, 15] on img at bounding box center [502, 20] width 20 height 20
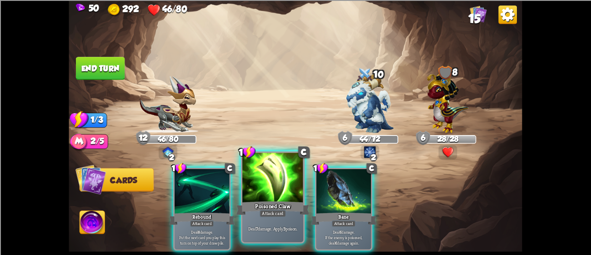
click at [284, 189] on div at bounding box center [272, 178] width 61 height 51
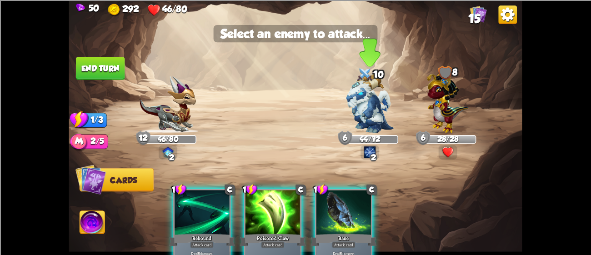
click at [379, 103] on img at bounding box center [369, 103] width 47 height 60
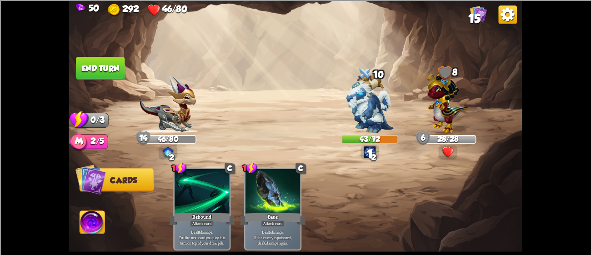
click at [88, 61] on button "End turn" at bounding box center [100, 68] width 49 height 23
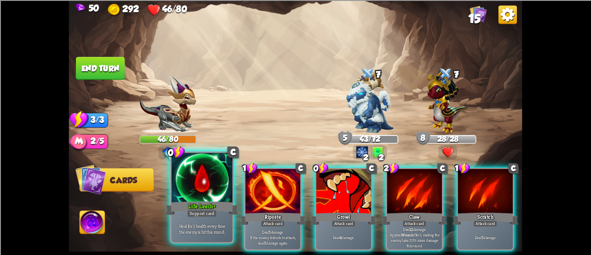
click at [208, 188] on div at bounding box center [201, 178] width 61 height 51
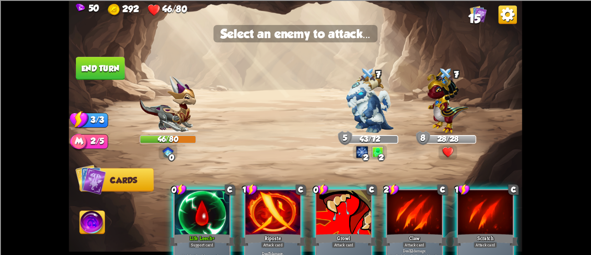
click at [176, 238] on div "Life Leech+" at bounding box center [202, 239] width 66 height 15
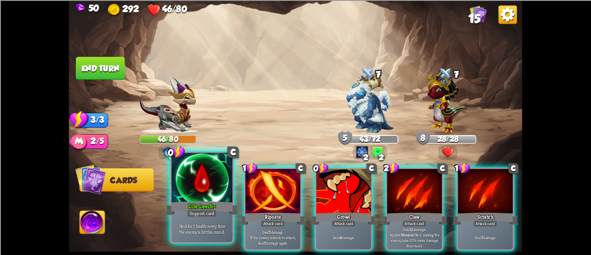
click at [189, 200] on div "Life Leech+" at bounding box center [201, 207] width 73 height 16
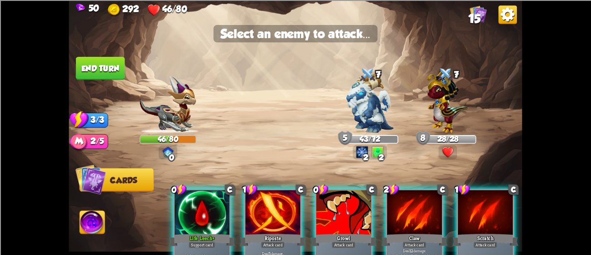
click at [189, 200] on div at bounding box center [202, 213] width 55 height 46
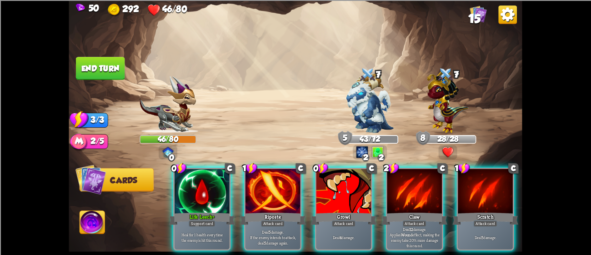
click at [374, 110] on img at bounding box center [369, 103] width 47 height 60
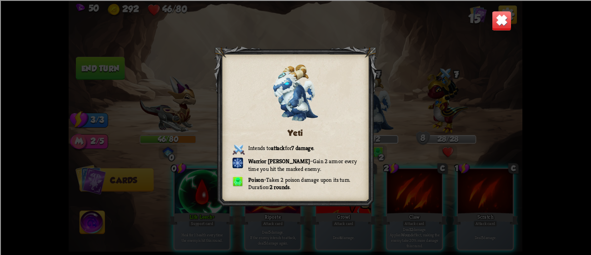
click at [479, 100] on div "Yeti Intends to attack for 7 damage . Warrior [PERSON_NAME] – Gain 2 armor ever…" at bounding box center [295, 127] width 453 height 255
click at [492, 26] on img at bounding box center [502, 20] width 20 height 20
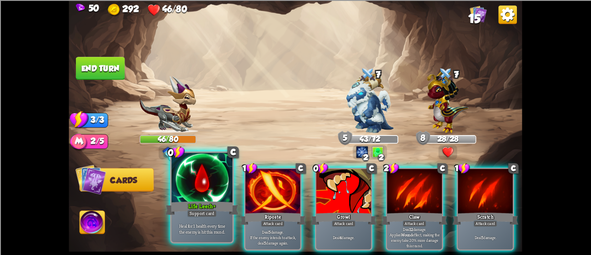
click at [206, 207] on div "Life Leech+" at bounding box center [201, 207] width 73 height 16
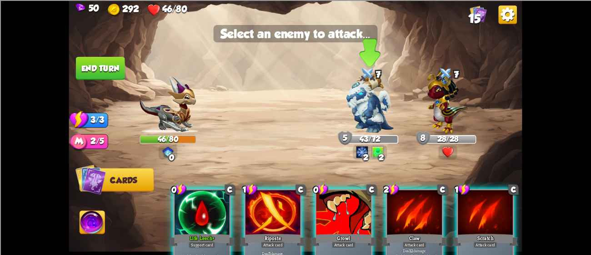
click at [366, 106] on img at bounding box center [369, 103] width 47 height 60
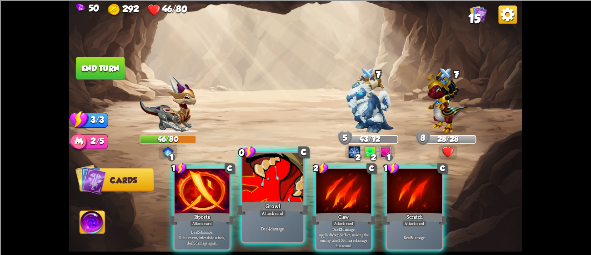
click at [262, 222] on div "Deal 4 damage." at bounding box center [272, 228] width 61 height 26
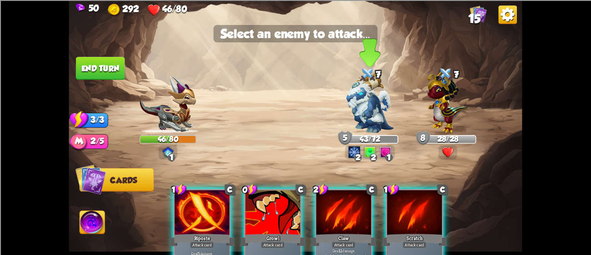
click at [354, 101] on img at bounding box center [369, 103] width 47 height 60
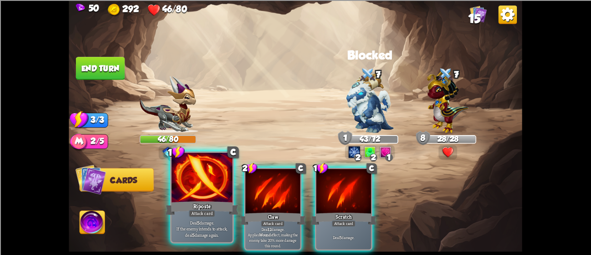
click at [213, 183] on div at bounding box center [201, 178] width 61 height 51
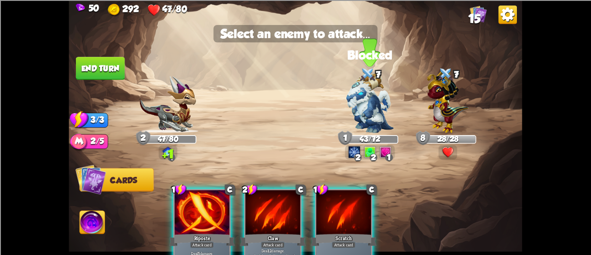
click at [364, 113] on img at bounding box center [369, 103] width 47 height 60
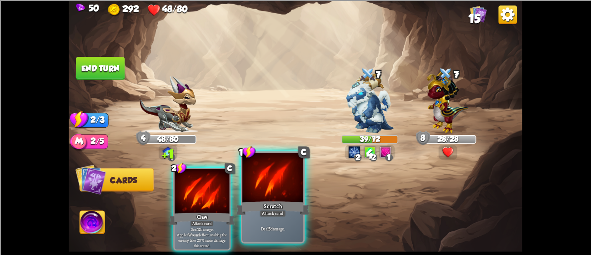
click at [295, 183] on div at bounding box center [272, 178] width 61 height 51
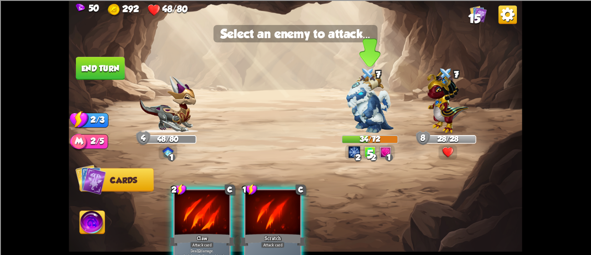
click at [360, 124] on img at bounding box center [369, 103] width 47 height 60
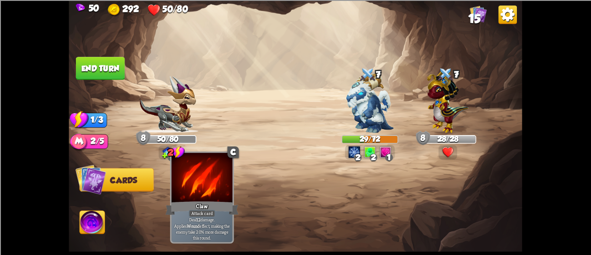
click at [207, 200] on div "Claw" at bounding box center [201, 207] width 73 height 16
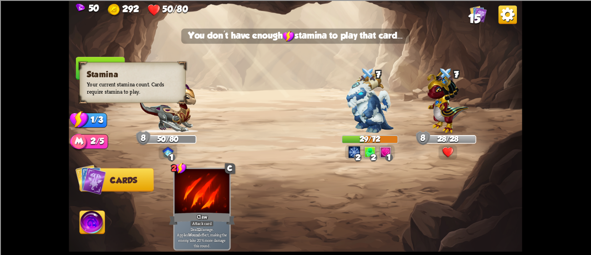
click at [89, 64] on span at bounding box center [83, 67] width 14 height 15
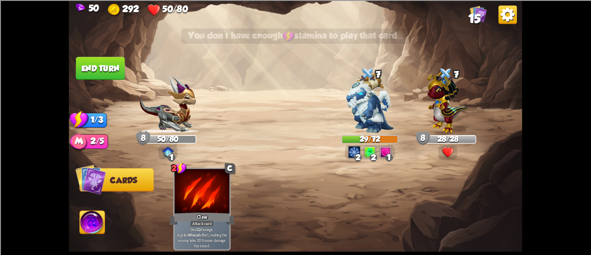
click at [83, 56] on img at bounding box center [295, 127] width 453 height 255
click at [88, 62] on button "End turn" at bounding box center [100, 68] width 49 height 23
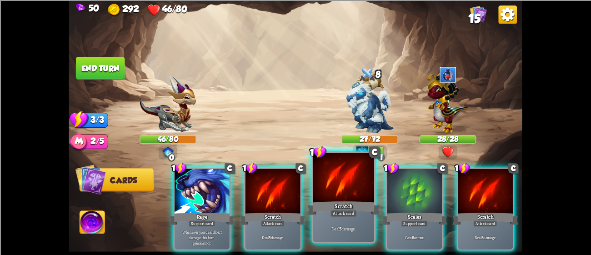
click at [313, 224] on div "Deal 5 damage." at bounding box center [343, 228] width 61 height 26
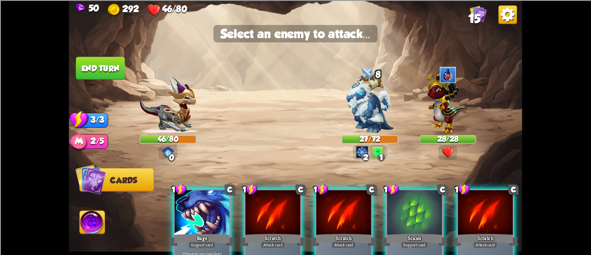
click at [326, 229] on div at bounding box center [343, 213] width 55 height 46
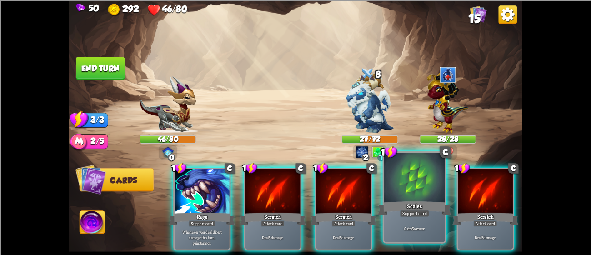
click at [415, 192] on div at bounding box center [414, 178] width 61 height 51
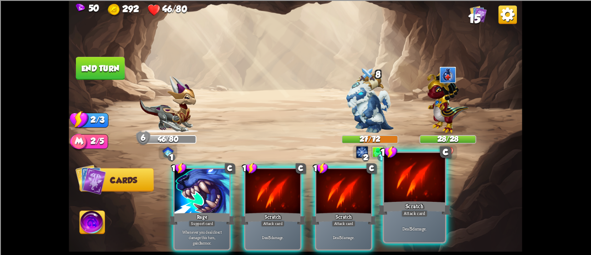
click at [403, 181] on div at bounding box center [414, 178] width 61 height 51
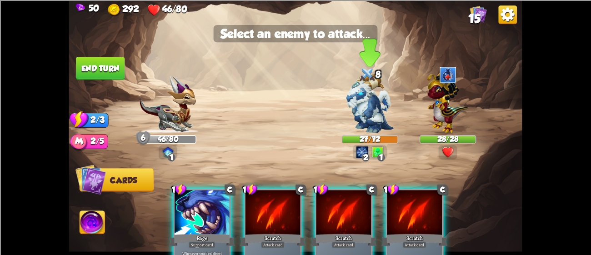
click at [362, 103] on img at bounding box center [369, 103] width 47 height 60
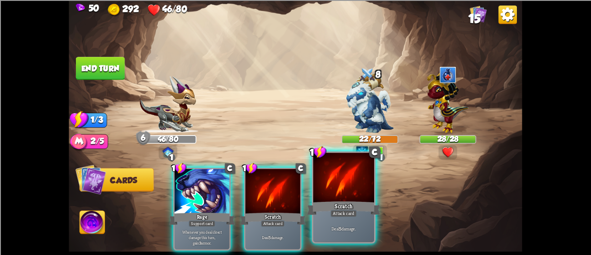
click at [354, 206] on div "Scratch" at bounding box center [343, 207] width 73 height 16
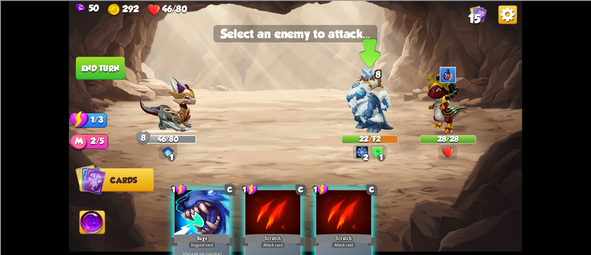
click at [366, 129] on img at bounding box center [369, 103] width 47 height 60
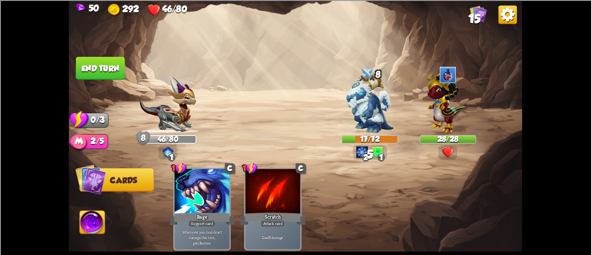
click at [104, 58] on button "End turn" at bounding box center [100, 68] width 49 height 23
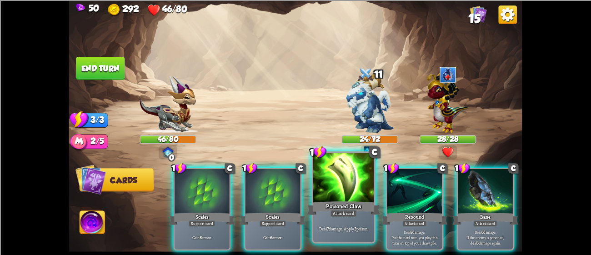
click at [332, 213] on div "Attack card" at bounding box center [343, 212] width 26 height 7
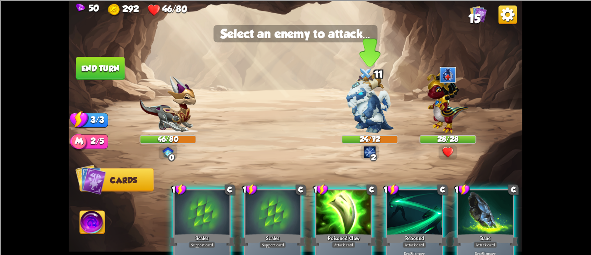
click at [365, 119] on img at bounding box center [369, 103] width 47 height 60
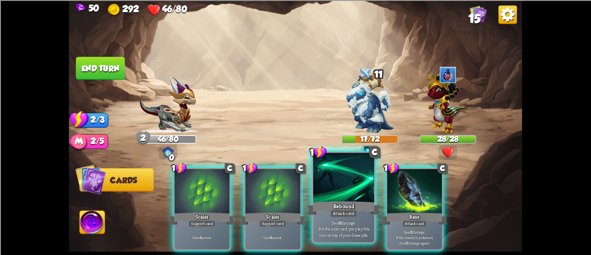
click at [335, 200] on div "Rebound" at bounding box center [343, 207] width 73 height 16
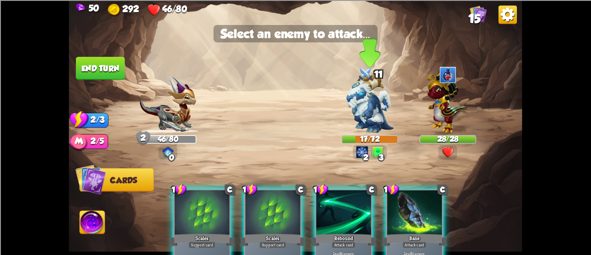
click at [363, 118] on img at bounding box center [369, 103] width 47 height 60
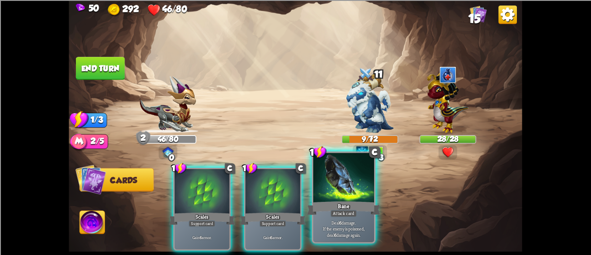
click at [342, 187] on div at bounding box center [343, 178] width 61 height 51
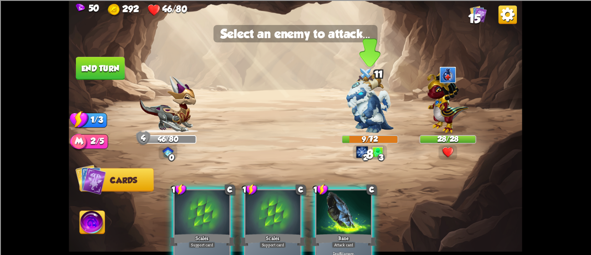
click at [356, 107] on img at bounding box center [369, 103] width 47 height 60
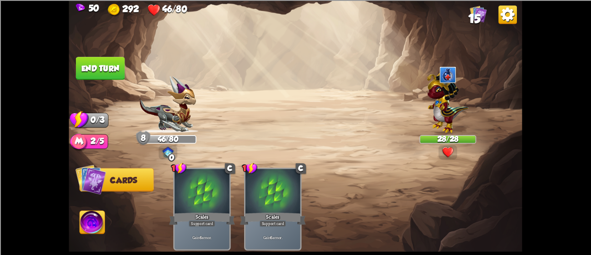
click at [108, 70] on button "End turn" at bounding box center [100, 68] width 49 height 23
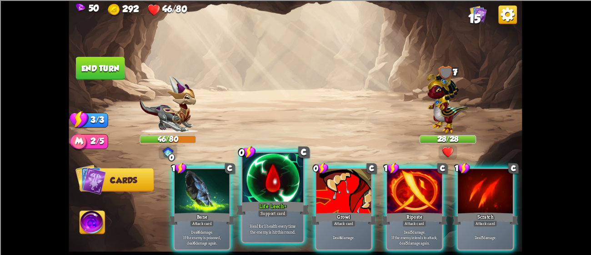
click at [272, 197] on div at bounding box center [272, 178] width 61 height 51
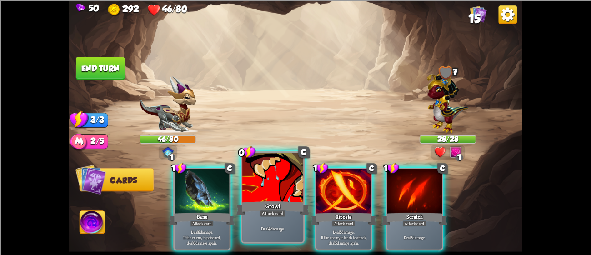
click at [284, 183] on div at bounding box center [272, 178] width 61 height 51
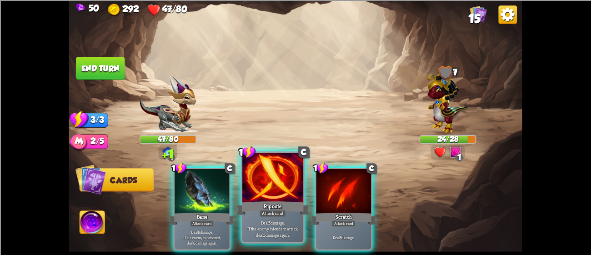
click at [284, 187] on div at bounding box center [272, 178] width 61 height 51
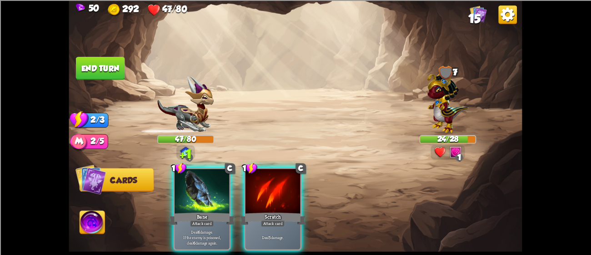
click at [284, 187] on div at bounding box center [272, 192] width 55 height 46
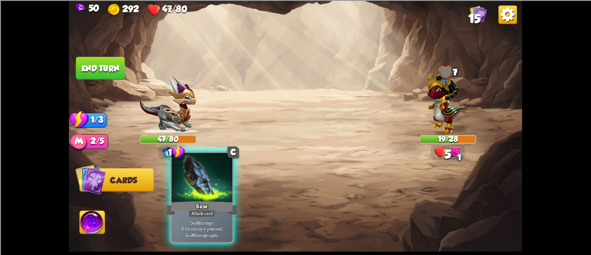
click at [216, 190] on div at bounding box center [201, 178] width 61 height 51
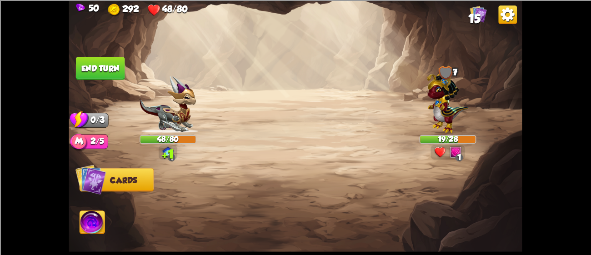
click at [82, 64] on button "End turn" at bounding box center [100, 68] width 49 height 23
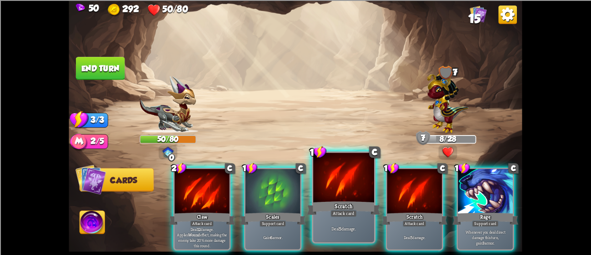
click at [336, 209] on div "Attack card" at bounding box center [343, 212] width 26 height 7
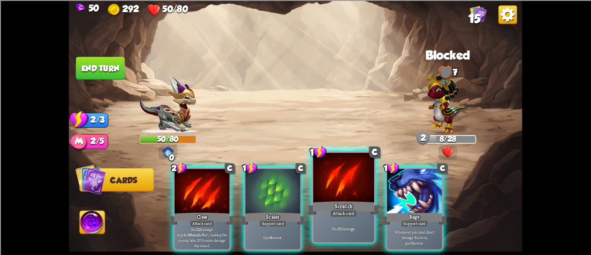
click at [360, 185] on div at bounding box center [343, 178] width 61 height 51
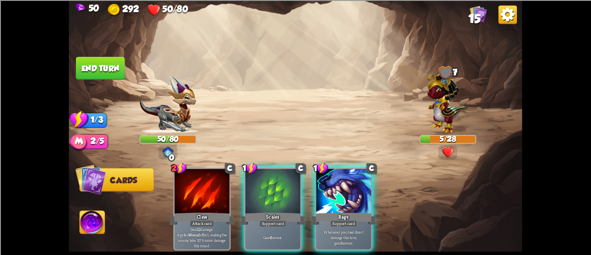
click at [93, 70] on button "End turn" at bounding box center [100, 68] width 49 height 23
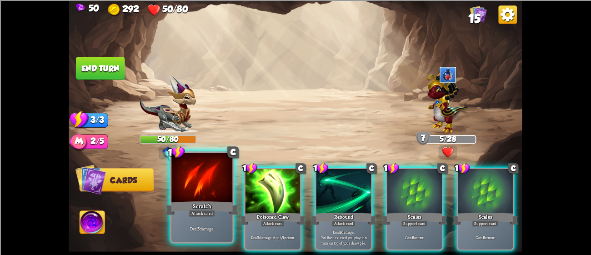
click at [229, 150] on div "C" at bounding box center [232, 151] width 11 height 11
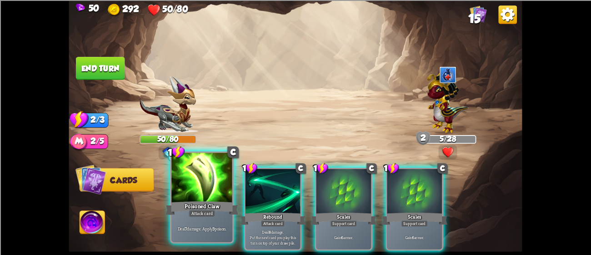
click at [198, 199] on div "Poisoned Claw" at bounding box center [201, 207] width 73 height 16
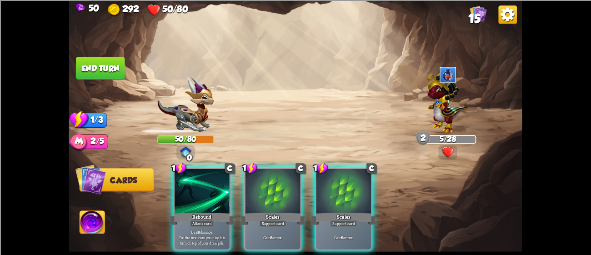
click at [198, 211] on div "Rebound" at bounding box center [202, 218] width 66 height 15
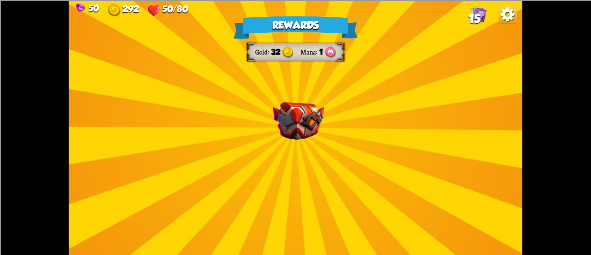
click at [359, 99] on div "Rewards Gold 32 Mana 1 Select a card 1 C Fireball Attack card Lose 2 health. De…" at bounding box center [295, 127] width 453 height 255
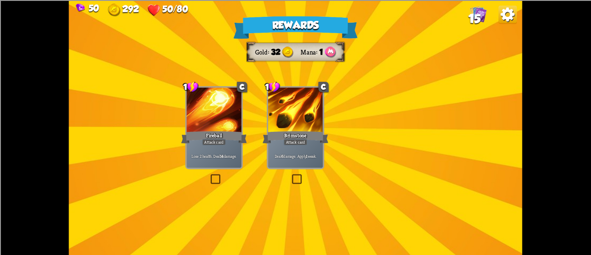
click at [208, 131] on div "Fireball" at bounding box center [214, 137] width 66 height 15
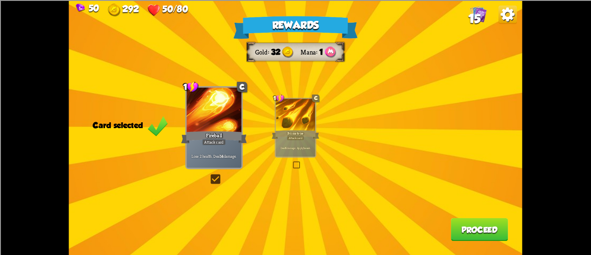
click at [301, 147] on p "Deal 6 damage. Apply 1 weak." at bounding box center [296, 148] width 38 height 4
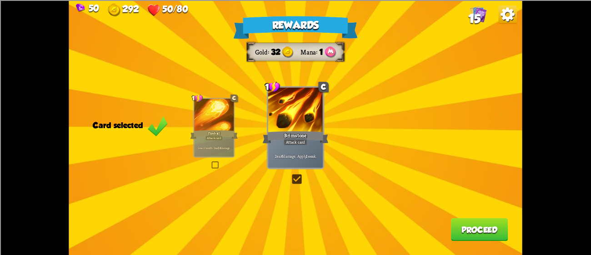
click at [301, 147] on div "Deal 6 damage. Apply 1 weak." at bounding box center [295, 156] width 55 height 24
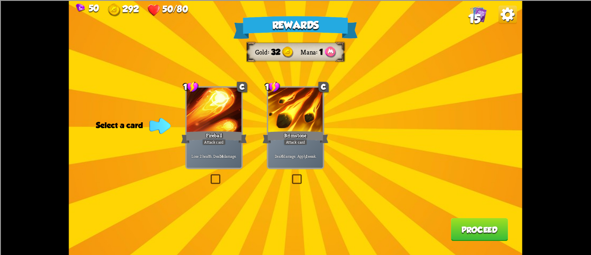
click at [283, 170] on div "Rewards Gold 32 Mana 1 Select a card 1 C Fireball Attack card Lose 2 health. De…" at bounding box center [295, 127] width 453 height 255
click at [330, 134] on div "Rewards Gold 32 Mana 1 Select a card 1 C Fireball Attack card Lose 2 health. De…" at bounding box center [295, 127] width 453 height 255
click at [310, 127] on div at bounding box center [295, 110] width 55 height 46
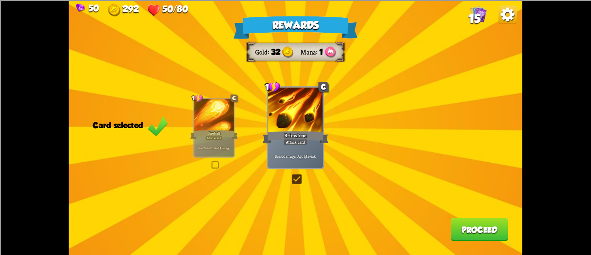
click at [489, 225] on button "Proceed" at bounding box center [479, 229] width 57 height 23
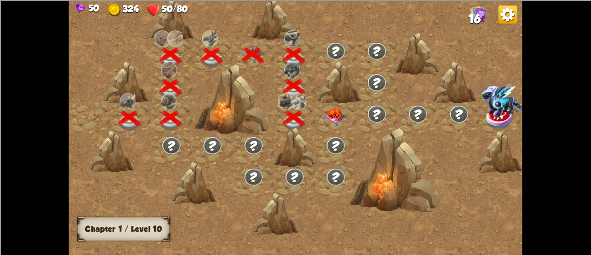
click at [333, 120] on img at bounding box center [335, 117] width 23 height 18
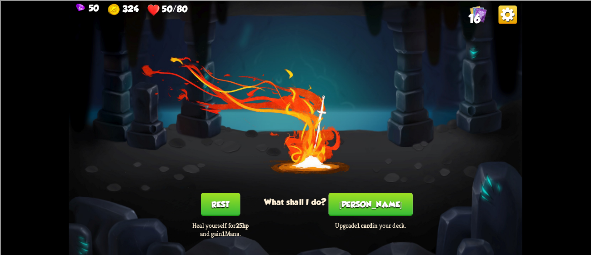
click at [346, 211] on div "[PERSON_NAME] Upgrade 1 card in your deck." at bounding box center [370, 215] width 90 height 45
click at [359, 208] on button "[PERSON_NAME]" at bounding box center [371, 204] width 84 height 23
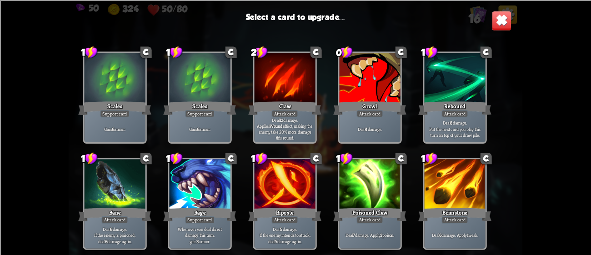
click at [351, 166] on div at bounding box center [369, 184] width 61 height 51
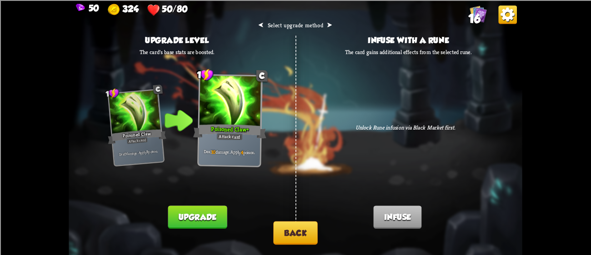
click at [190, 213] on button "Upgrade" at bounding box center [197, 216] width 59 height 23
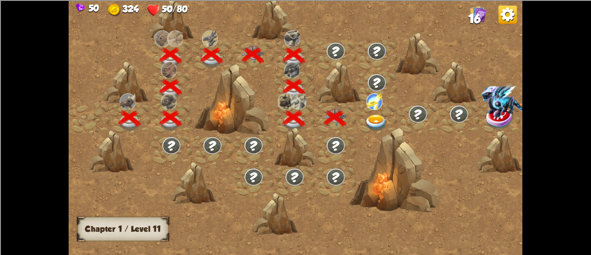
scroll to position [0, 138]
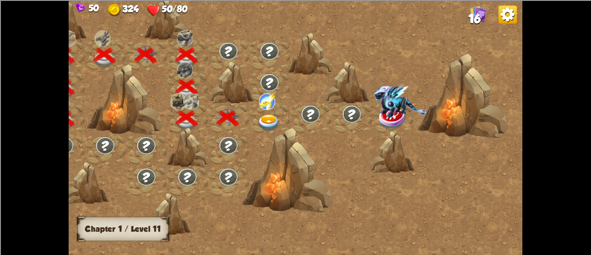
click at [266, 119] on img at bounding box center [269, 123] width 23 height 17
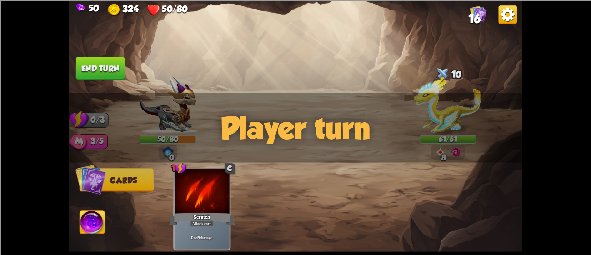
click at [447, 120] on div "Player turn" at bounding box center [295, 128] width 453 height 70
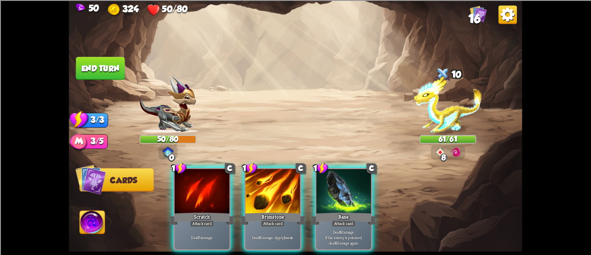
click at [433, 110] on div "Player turn" at bounding box center [295, 128] width 453 height 70
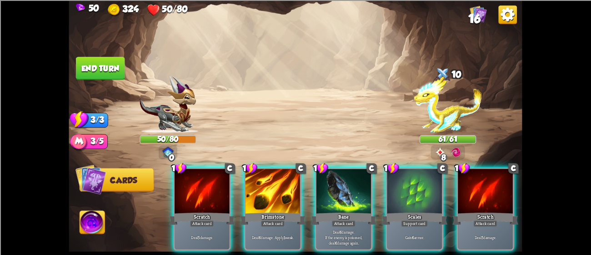
click at [433, 110] on div "Player turn" at bounding box center [295, 128] width 453 height 70
click at [433, 110] on img at bounding box center [448, 104] width 68 height 57
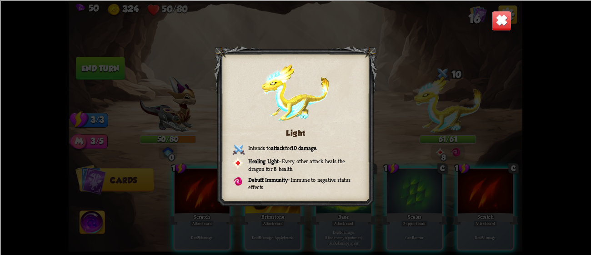
click at [492, 18] on img at bounding box center [502, 20] width 20 height 20
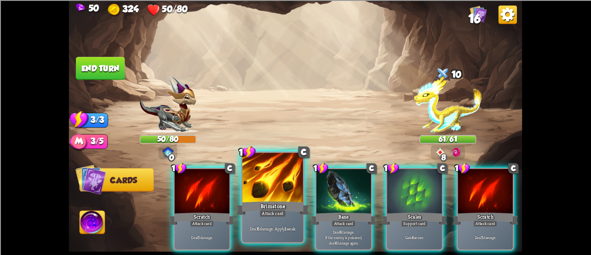
click at [247, 182] on div at bounding box center [272, 178] width 61 height 51
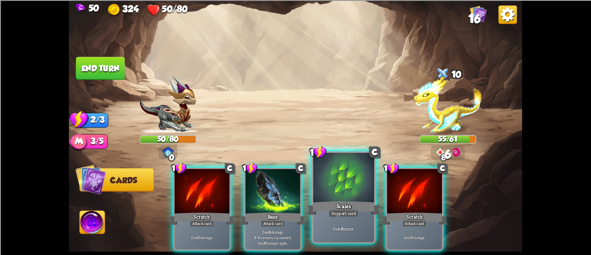
click at [372, 190] on div at bounding box center [343, 178] width 61 height 51
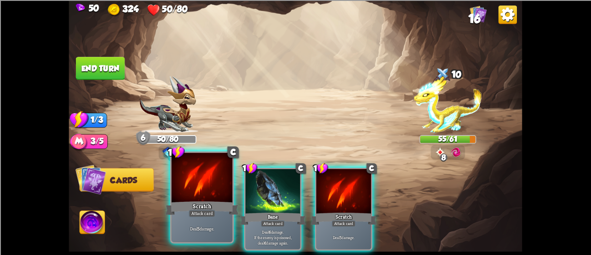
click at [184, 195] on div at bounding box center [201, 178] width 61 height 51
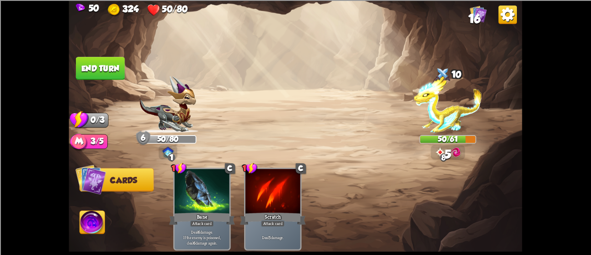
click at [93, 69] on button "End turn" at bounding box center [100, 68] width 49 height 23
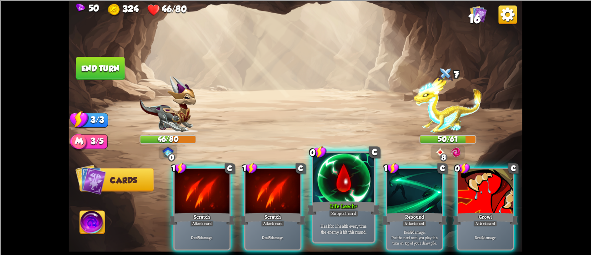
click at [341, 192] on div at bounding box center [343, 178] width 61 height 51
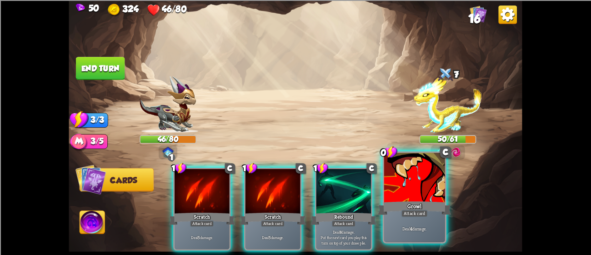
click at [416, 207] on div "Growl" at bounding box center [414, 207] width 73 height 16
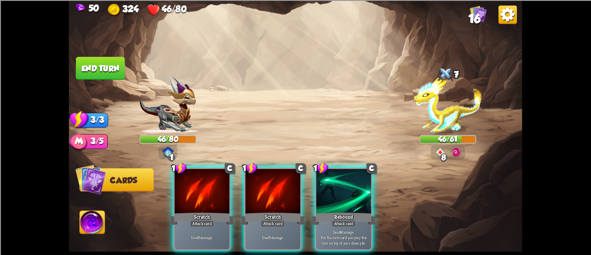
click at [80, 215] on img at bounding box center [92, 223] width 25 height 25
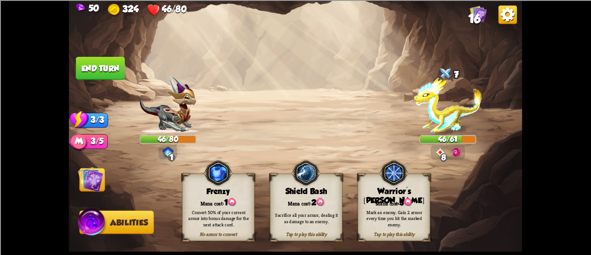
click at [419, 193] on div "Warrior's [PERSON_NAME]" at bounding box center [393, 195] width 71 height 19
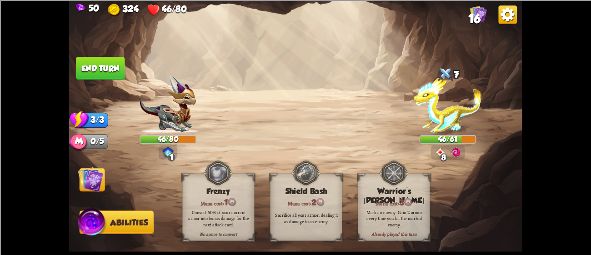
click at [80, 166] on img at bounding box center [295, 127] width 453 height 255
click at [90, 176] on img at bounding box center [90, 178] width 25 height 25
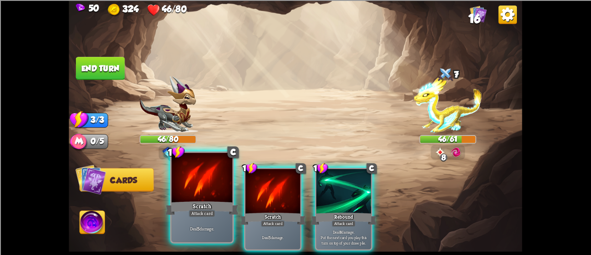
click at [213, 197] on div at bounding box center [201, 178] width 61 height 51
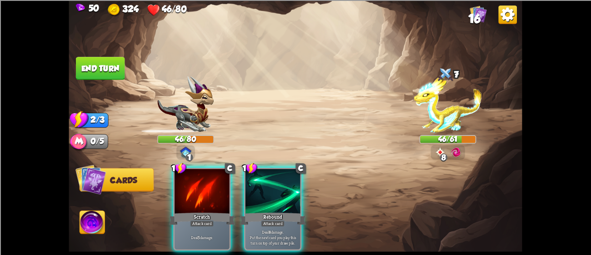
click at [213, 197] on div at bounding box center [202, 192] width 55 height 46
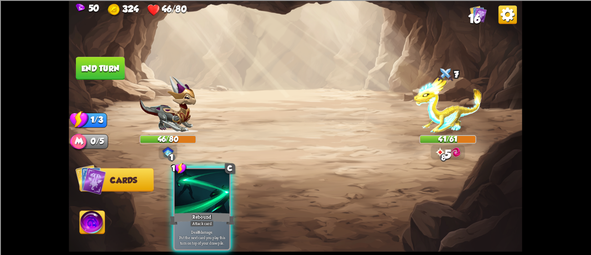
click at [213, 197] on div at bounding box center [202, 192] width 55 height 46
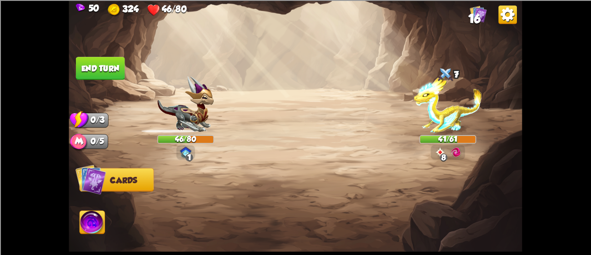
click at [90, 65] on button "End turn" at bounding box center [100, 68] width 49 height 23
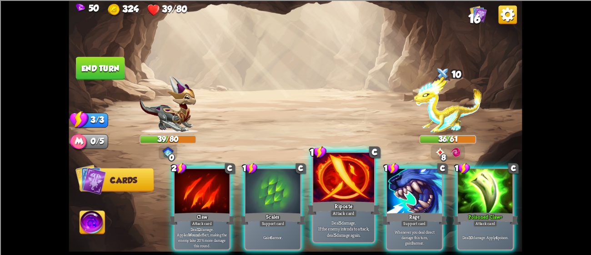
click at [333, 196] on div at bounding box center [343, 178] width 61 height 51
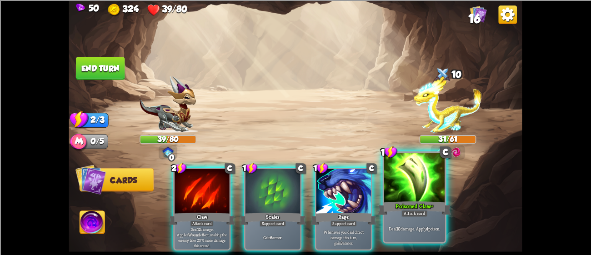
click at [438, 210] on div "Poisoned Claw+" at bounding box center [414, 207] width 73 height 16
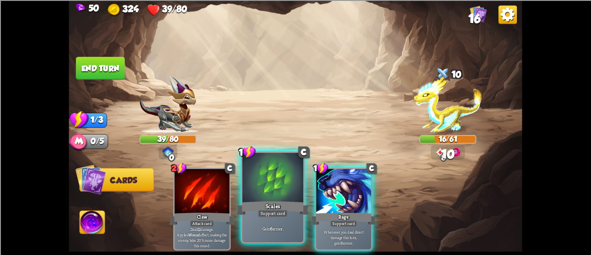
click at [264, 200] on div "Scales" at bounding box center [272, 207] width 73 height 16
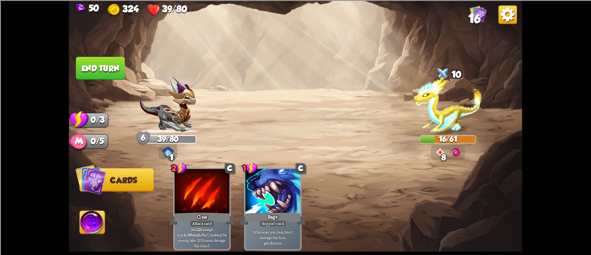
click at [80, 69] on button "End turn" at bounding box center [100, 68] width 49 height 23
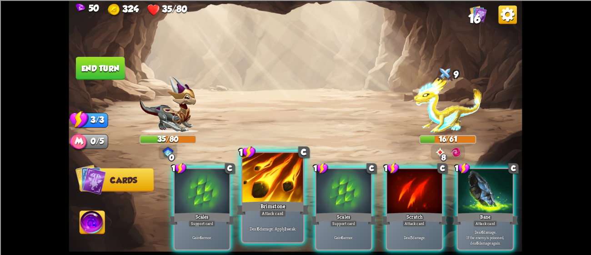
click at [284, 201] on div "Brimstone" at bounding box center [272, 207] width 73 height 16
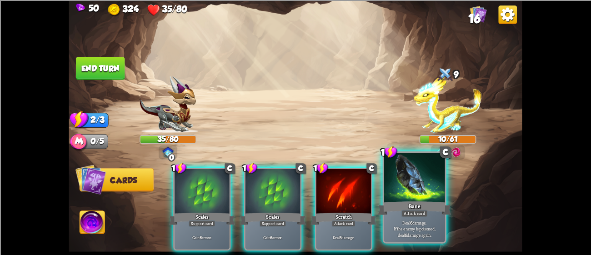
click at [425, 216] on div "Attack card" at bounding box center [414, 212] width 26 height 7
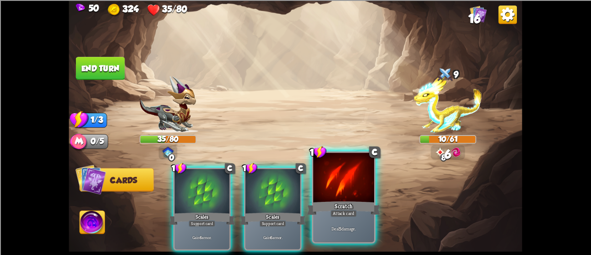
click at [356, 198] on div at bounding box center [343, 178] width 61 height 51
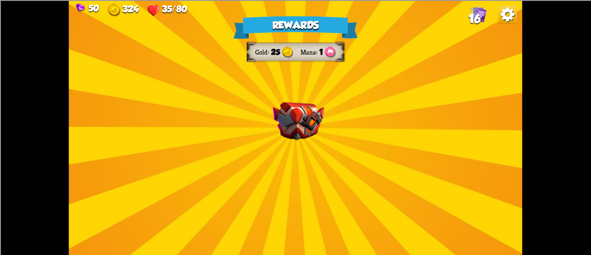
click at [320, 166] on div "Rewards Gold 25 Mana 1 Select a card 1 C Burst Support card The next Support ca…" at bounding box center [295, 127] width 453 height 255
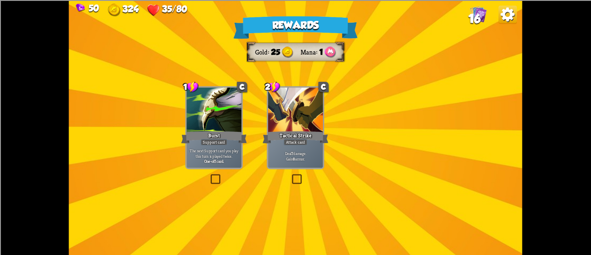
click at [289, 122] on div at bounding box center [295, 110] width 55 height 46
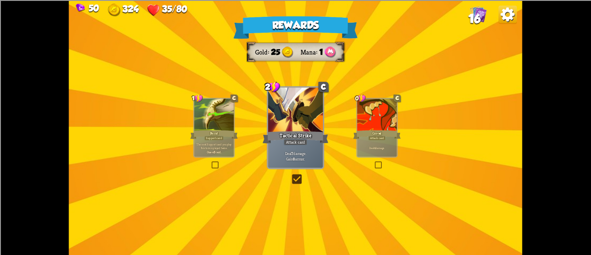
click at [289, 122] on div at bounding box center [295, 110] width 55 height 46
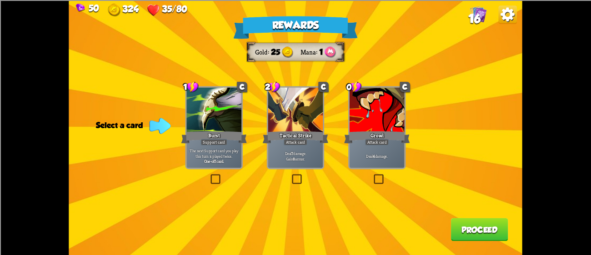
click at [197, 124] on div at bounding box center [213, 110] width 55 height 46
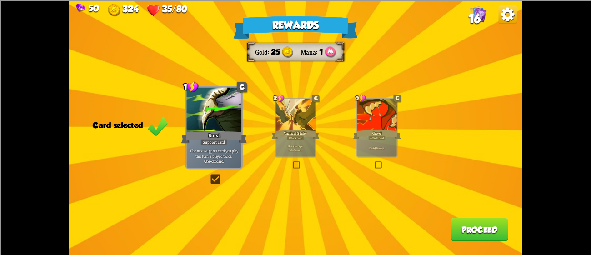
click at [299, 113] on div at bounding box center [295, 115] width 40 height 33
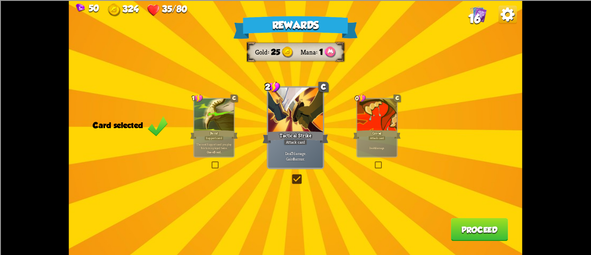
click at [484, 227] on button "Proceed" at bounding box center [479, 229] width 57 height 23
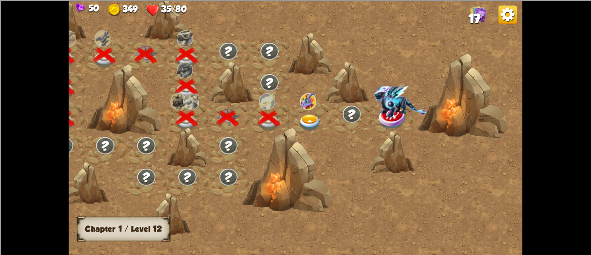
click at [306, 116] on img at bounding box center [310, 123] width 23 height 17
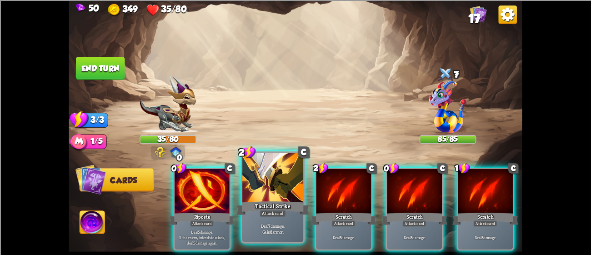
click at [287, 193] on div at bounding box center [272, 178] width 61 height 51
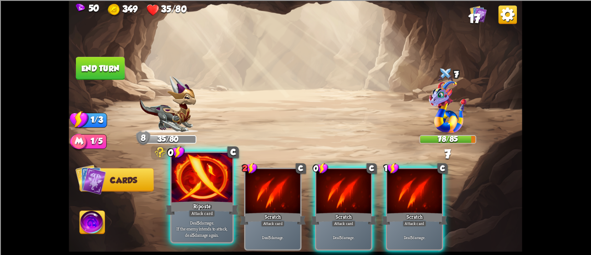
click at [192, 189] on div at bounding box center [201, 178] width 61 height 51
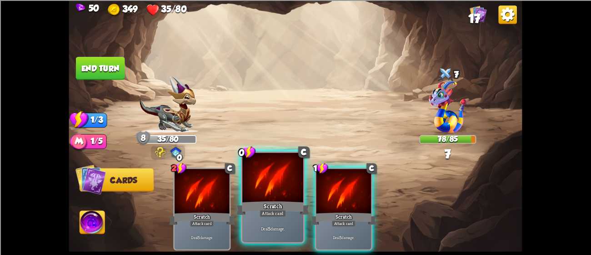
click at [250, 192] on div at bounding box center [272, 178] width 61 height 51
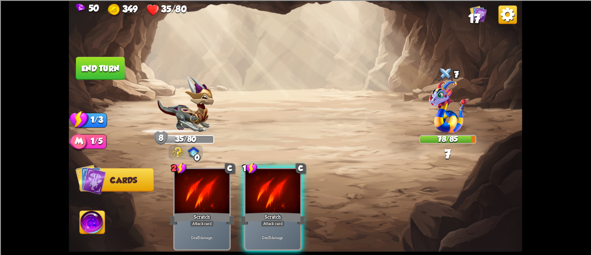
click at [250, 192] on div at bounding box center [272, 192] width 55 height 46
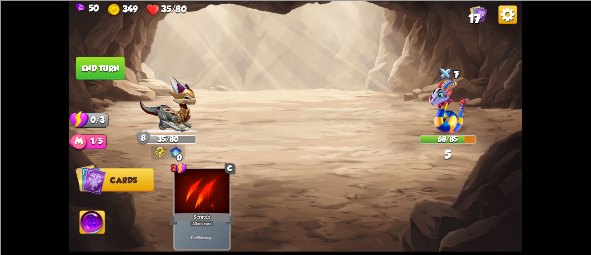
click at [87, 75] on button "End turn" at bounding box center [100, 68] width 49 height 23
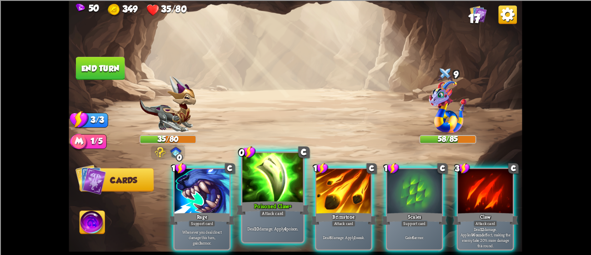
click at [266, 183] on div at bounding box center [272, 178] width 61 height 51
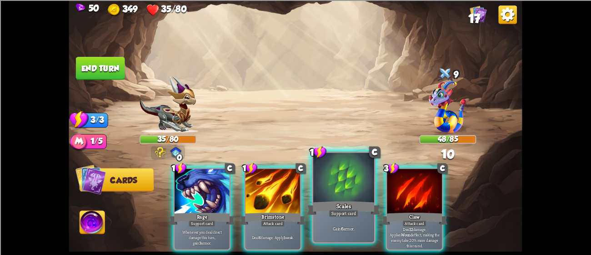
click at [336, 207] on div "Scales" at bounding box center [343, 207] width 73 height 16
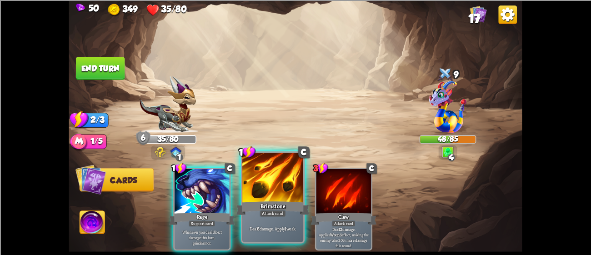
click at [271, 202] on div "Brimstone" at bounding box center [272, 207] width 73 height 16
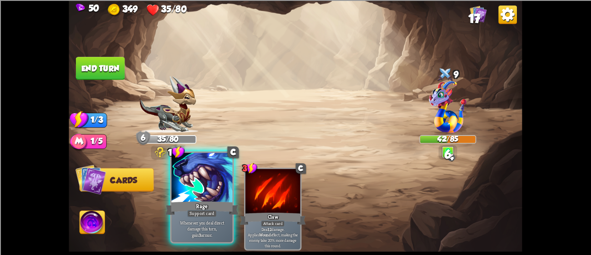
click at [180, 198] on div at bounding box center [201, 178] width 61 height 51
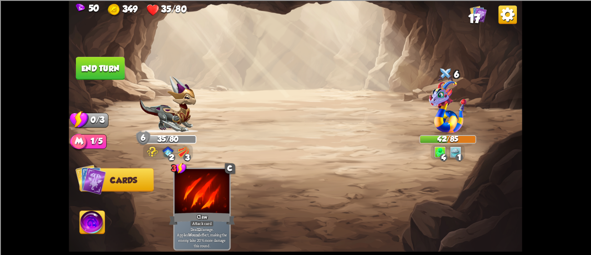
click at [106, 60] on button "End turn" at bounding box center [100, 68] width 49 height 23
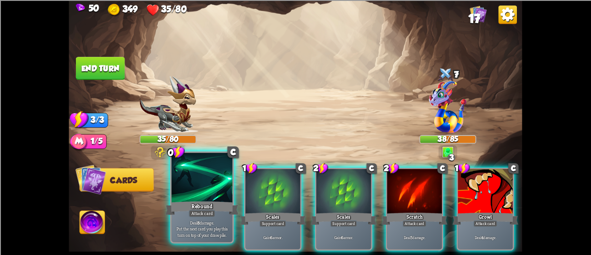
click at [184, 202] on div "Rebound" at bounding box center [201, 207] width 73 height 16
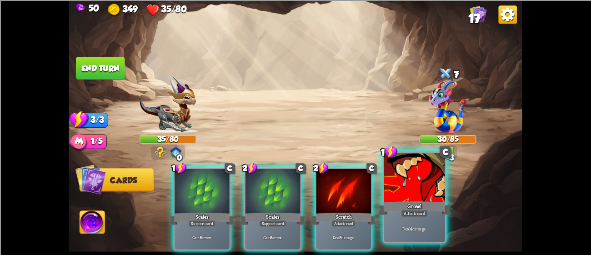
click at [410, 217] on div "Attack card" at bounding box center [414, 212] width 26 height 7
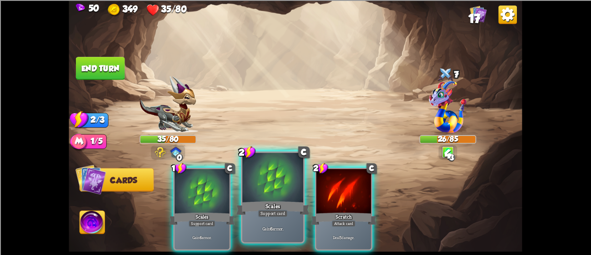
click at [273, 211] on div "Support card" at bounding box center [273, 212] width 30 height 7
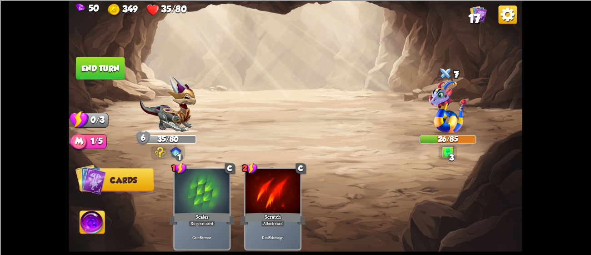
click at [101, 53] on img at bounding box center [295, 127] width 453 height 255
click at [103, 59] on button "End turn" at bounding box center [100, 68] width 49 height 23
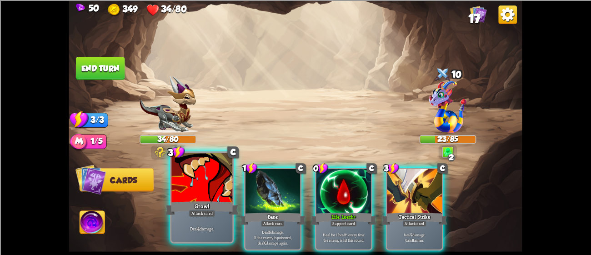
click at [174, 208] on div "Growl" at bounding box center [201, 207] width 73 height 16
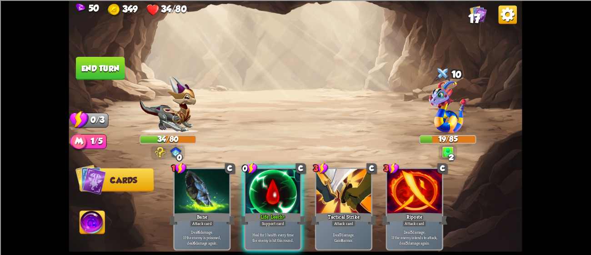
click at [100, 76] on button "End turn" at bounding box center [100, 68] width 49 height 23
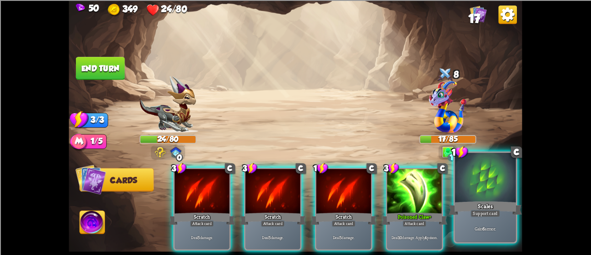
click at [466, 201] on div "Scales" at bounding box center [485, 207] width 73 height 16
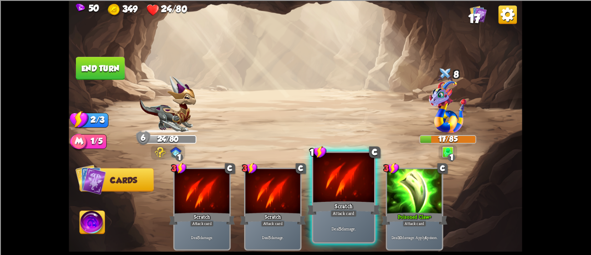
click at [333, 166] on div at bounding box center [343, 178] width 61 height 51
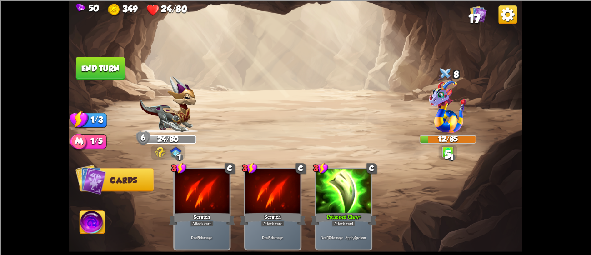
click at [90, 65] on button "End turn" at bounding box center [100, 68] width 49 height 23
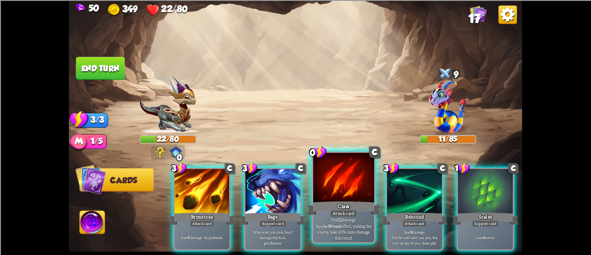
click at [351, 217] on div "Attack card" at bounding box center [343, 212] width 26 height 7
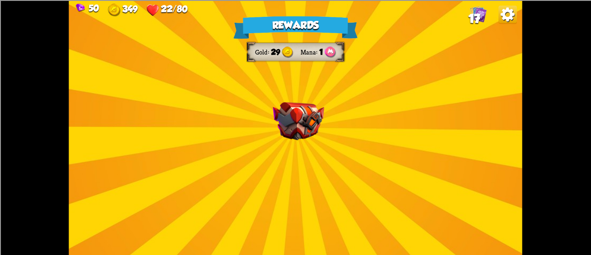
click at [270, 110] on div "Rewards Gold 29 Mana 1 Select a card 1 C [PERSON_NAME] Attack card Remove all a…" at bounding box center [295, 127] width 453 height 255
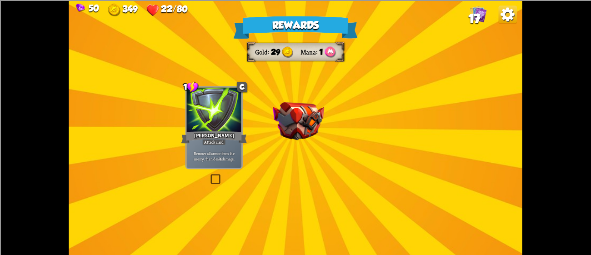
click at [270, 110] on div "Rewards Gold 29 Mana 1 Select a card 1 C [PERSON_NAME] Attack card Remove all a…" at bounding box center [295, 127] width 453 height 255
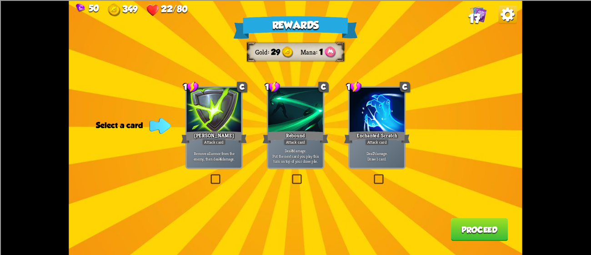
click at [359, 143] on div "Enchanted Scratch" at bounding box center [377, 137] width 66 height 15
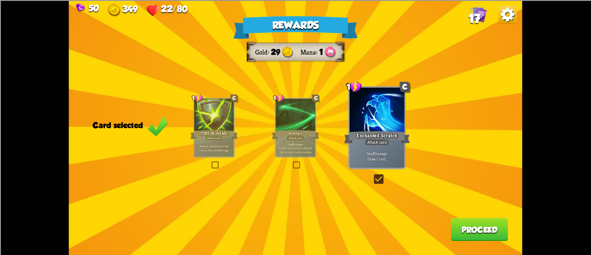
click at [475, 234] on button "Proceed" at bounding box center [479, 229] width 57 height 23
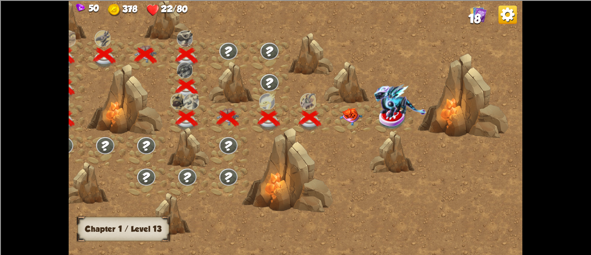
click at [343, 120] on img at bounding box center [350, 117] width 23 height 18
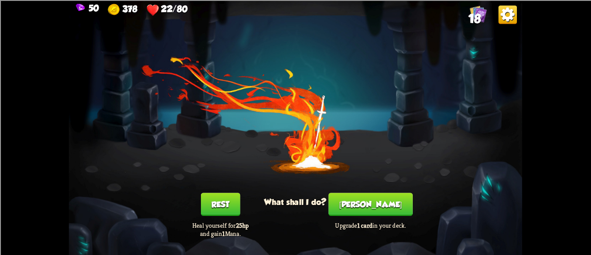
click at [210, 207] on button "Rest" at bounding box center [220, 204] width 39 height 23
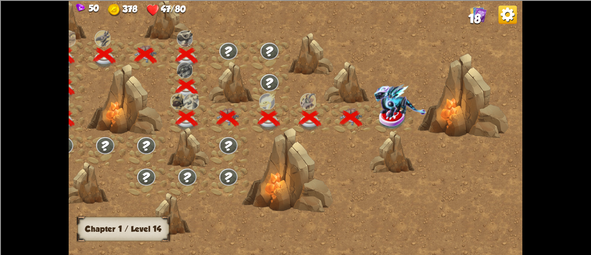
click at [506, 11] on img at bounding box center [507, 14] width 19 height 19
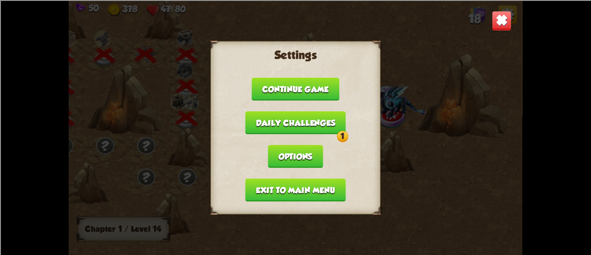
click at [310, 127] on button "Daily challenges 1" at bounding box center [295, 122] width 100 height 23
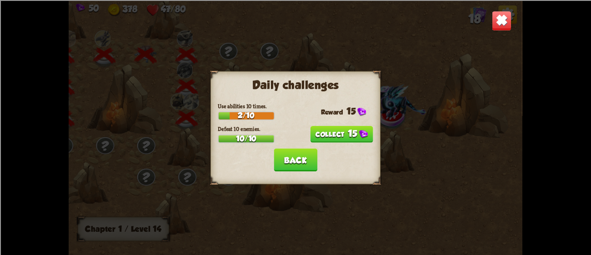
click at [344, 130] on button "15" at bounding box center [341, 134] width 63 height 17
click at [304, 156] on button "Back" at bounding box center [296, 159] width 44 height 23
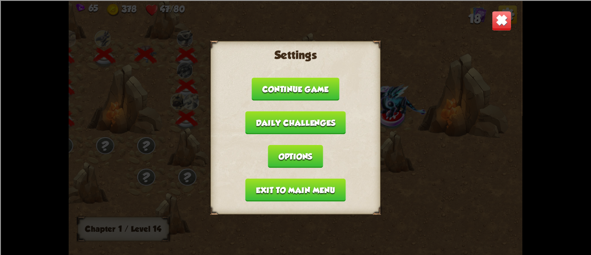
click at [311, 179] on button "Exit to main menu" at bounding box center [295, 189] width 100 height 23
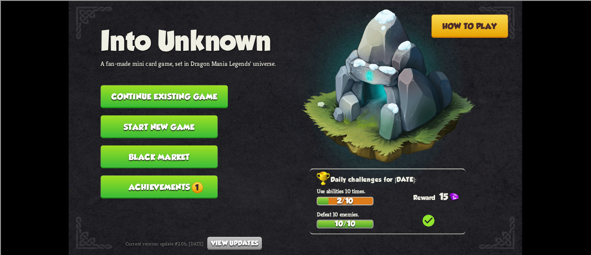
click at [181, 145] on button "Black Market" at bounding box center [158, 156] width 117 height 23
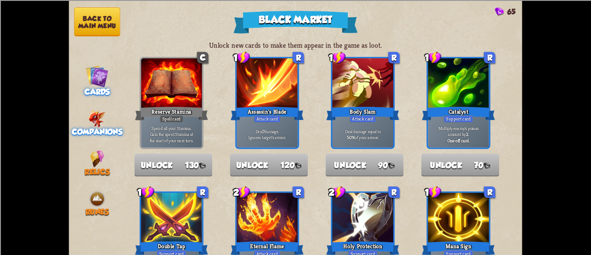
click at [98, 120] on img at bounding box center [97, 118] width 17 height 17
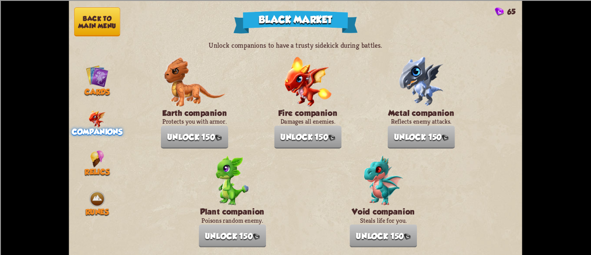
click at [87, 20] on button "Back to main menu" at bounding box center [97, 21] width 46 height 29
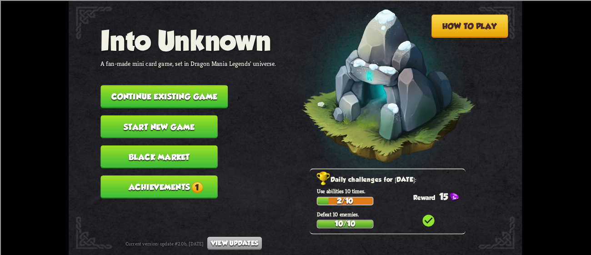
click at [173, 177] on button "Achievements 1" at bounding box center [158, 186] width 117 height 23
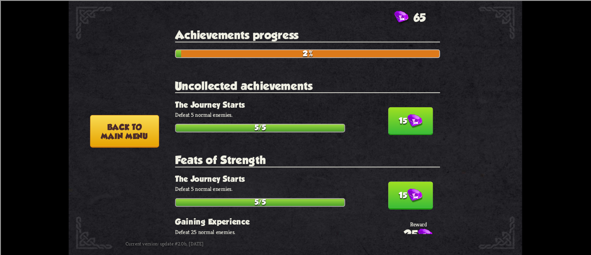
click at [391, 120] on button "15" at bounding box center [410, 121] width 45 height 28
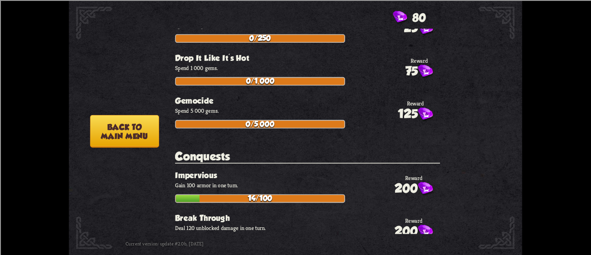
scroll to position [3036, 0]
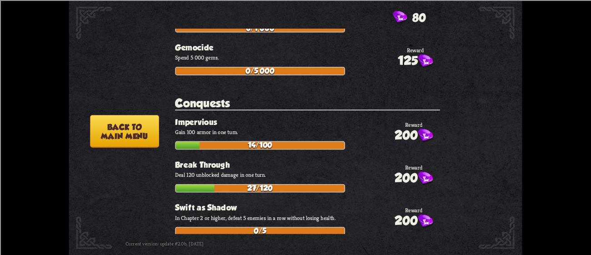
click at [105, 128] on button "Back to main menu" at bounding box center [124, 131] width 69 height 33
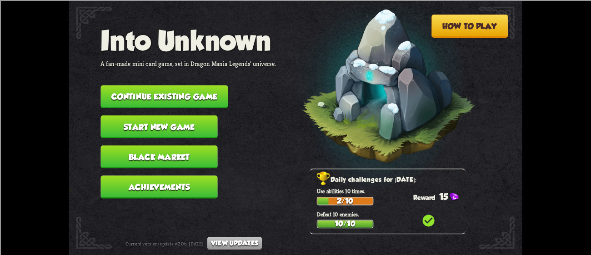
click at [172, 152] on button "Black Market" at bounding box center [158, 156] width 117 height 23
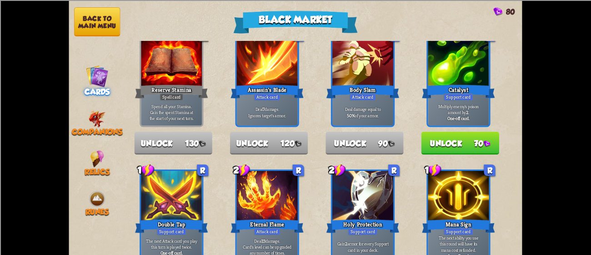
scroll to position [0, 0]
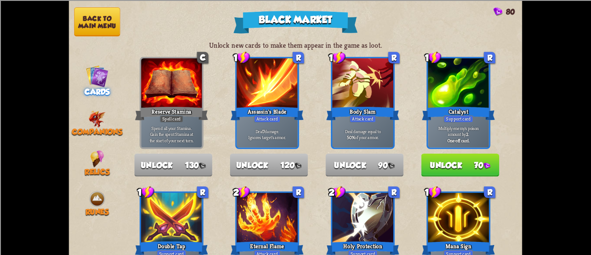
click at [106, 15] on button "Back to main menu" at bounding box center [97, 21] width 46 height 29
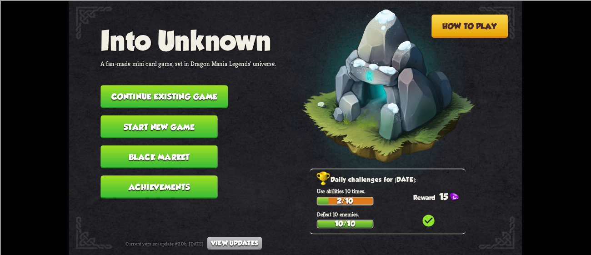
click at [145, 145] on button "Black Market" at bounding box center [158, 156] width 117 height 23
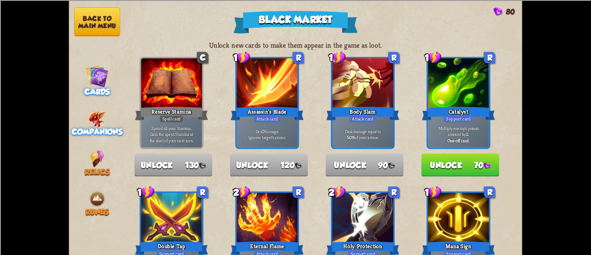
click at [80, 127] on span "Companions" at bounding box center [97, 131] width 50 height 9
